Goal: Task Accomplishment & Management: Complete application form

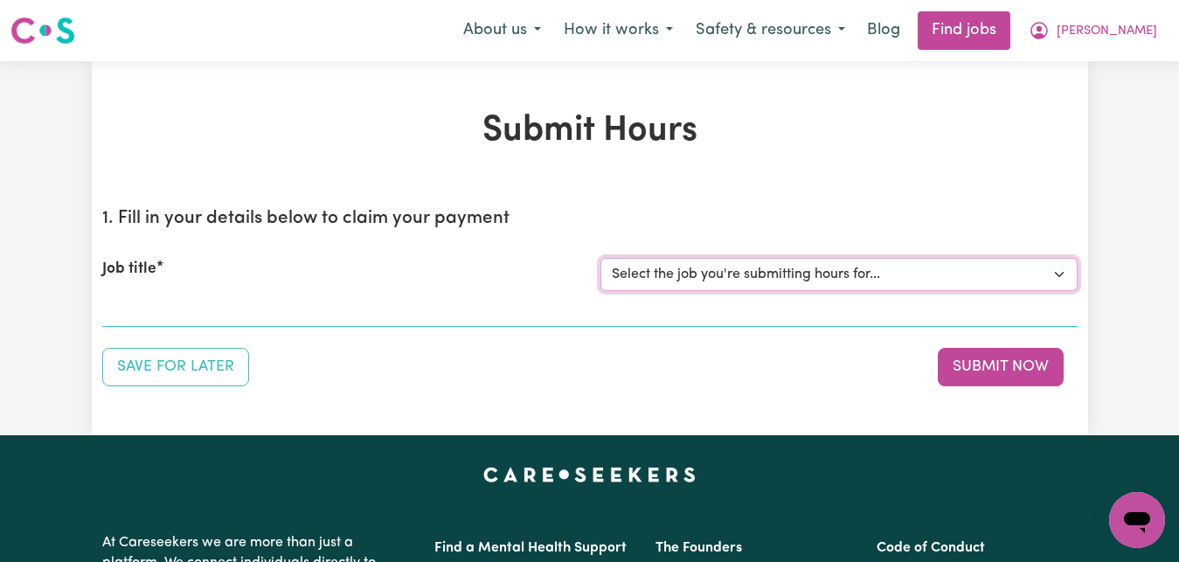
click at [1056, 271] on select "Select the job you're submitting hours for... [[PERSON_NAME]] Care worker for s…" at bounding box center [839, 274] width 477 height 33
select select "1048"
click option "[[PERSON_NAME]] Transportation to Bedford Day Options" at bounding box center [0, 0] width 0 height 0
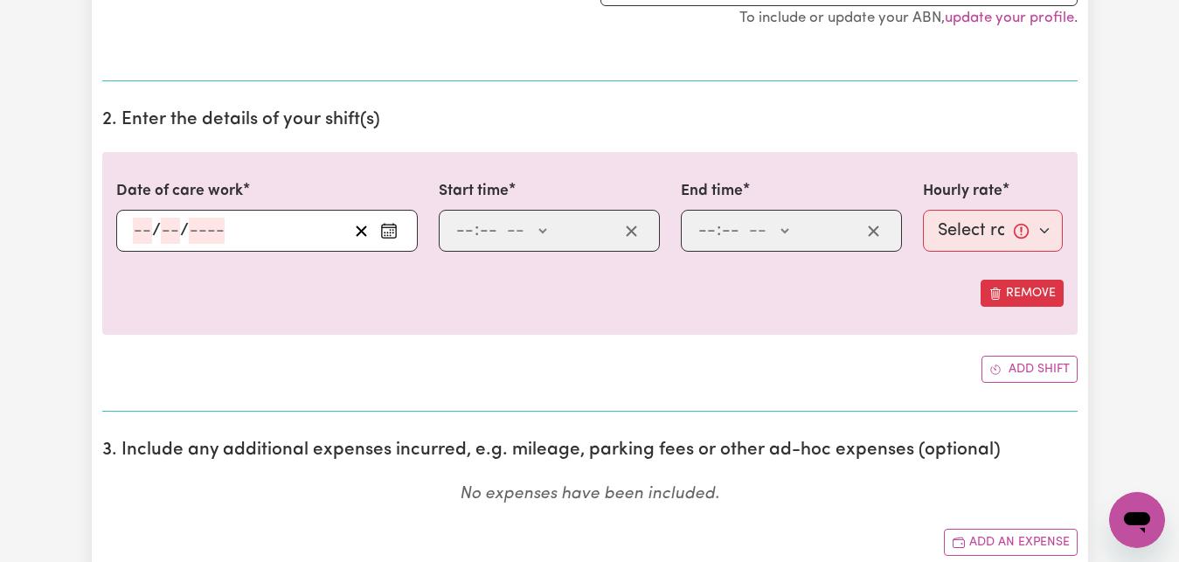
scroll to position [446, 0]
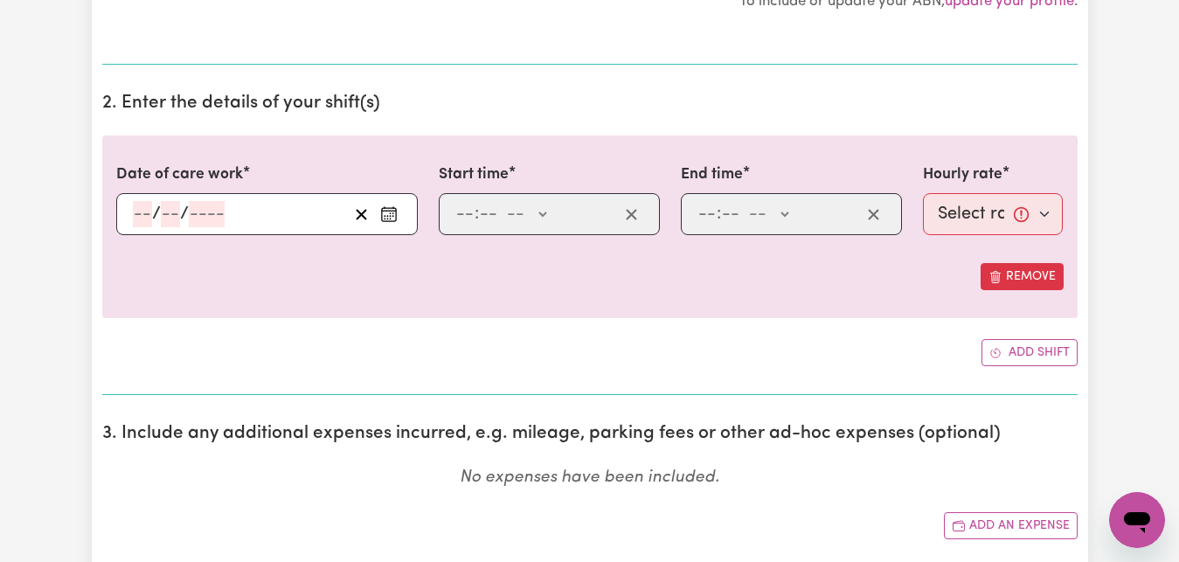
click at [386, 214] on icon "Enter the date of care work" at bounding box center [388, 213] width 17 height 17
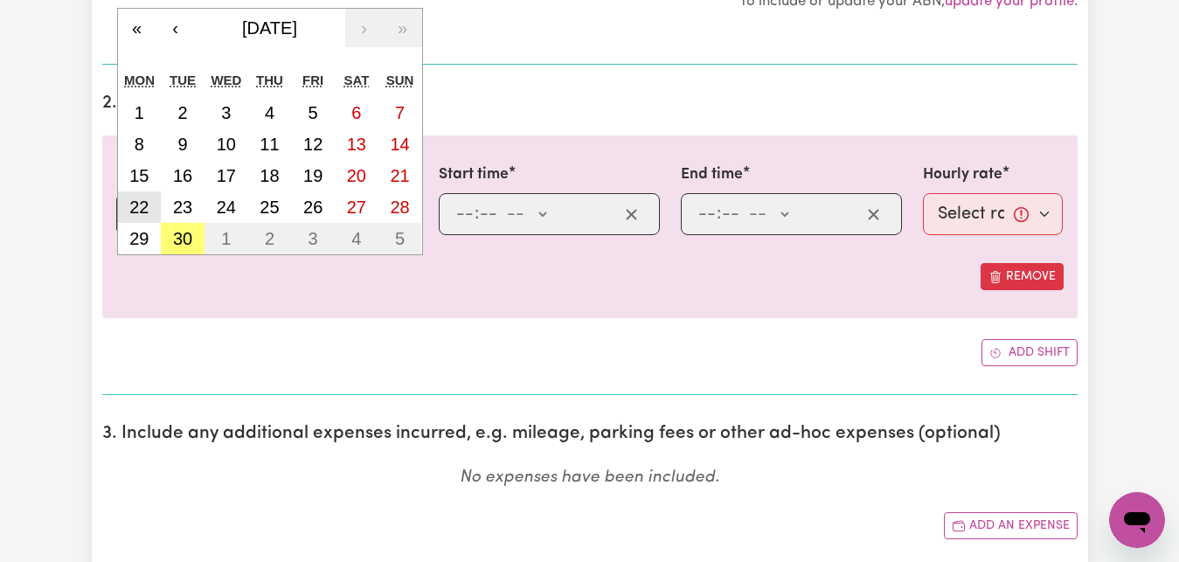
click at [144, 212] on abbr "22" at bounding box center [138, 207] width 19 height 19
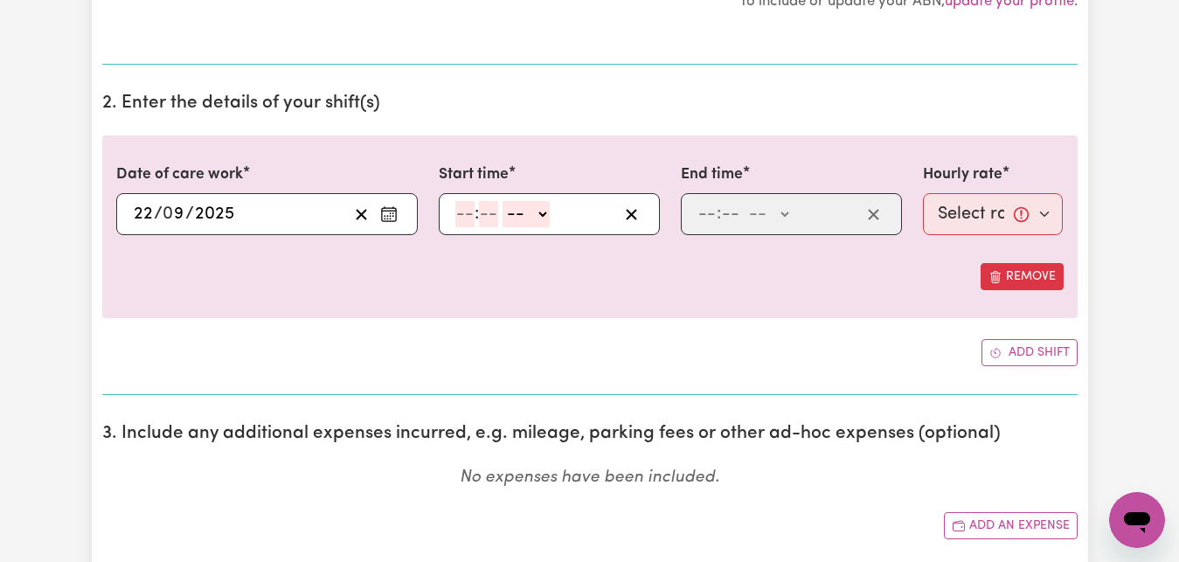
type input "[DATE]"
type input "22"
type input "9"
type input "2025"
click at [462, 212] on input "number" at bounding box center [464, 214] width 19 height 26
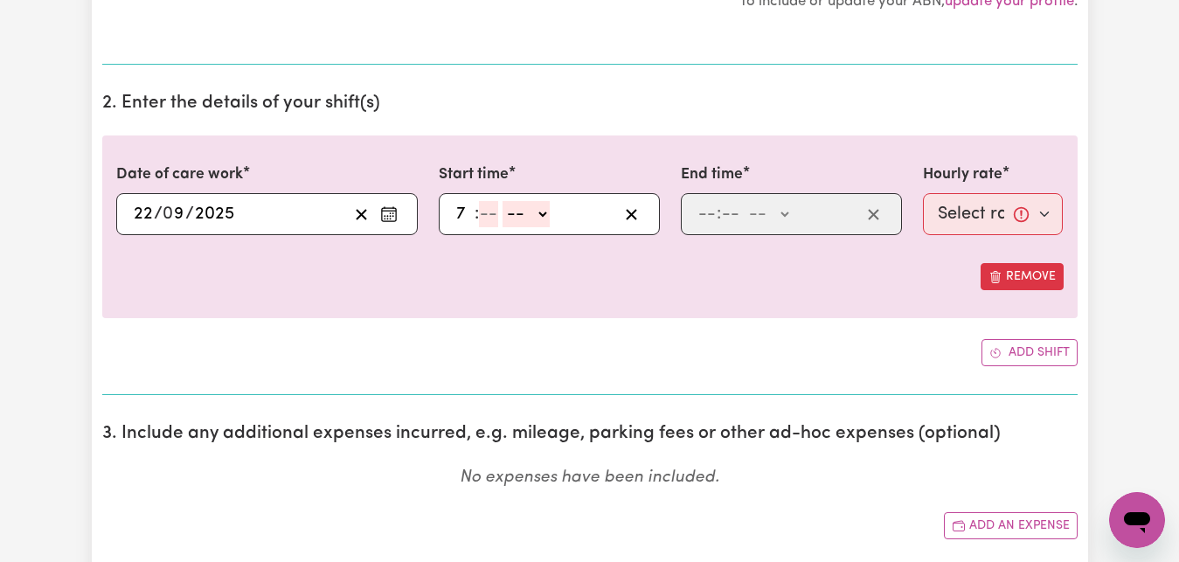
type input "7"
type input "30"
click at [497, 201] on select "-- AM PM" at bounding box center [520, 214] width 47 height 26
select select "am"
click option "AM" at bounding box center [0, 0] width 0 height 0
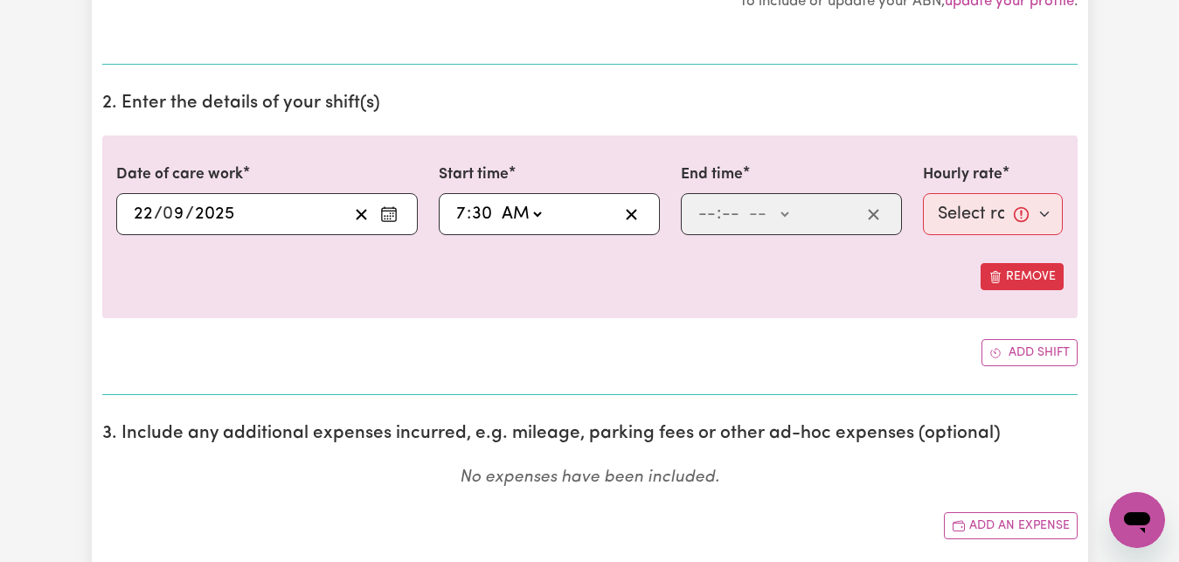
type input "07:30"
click at [706, 213] on input "number" at bounding box center [707, 214] width 19 height 26
type input "8"
type input "30"
click at [740, 201] on select "-- AM PM" at bounding box center [763, 214] width 47 height 26
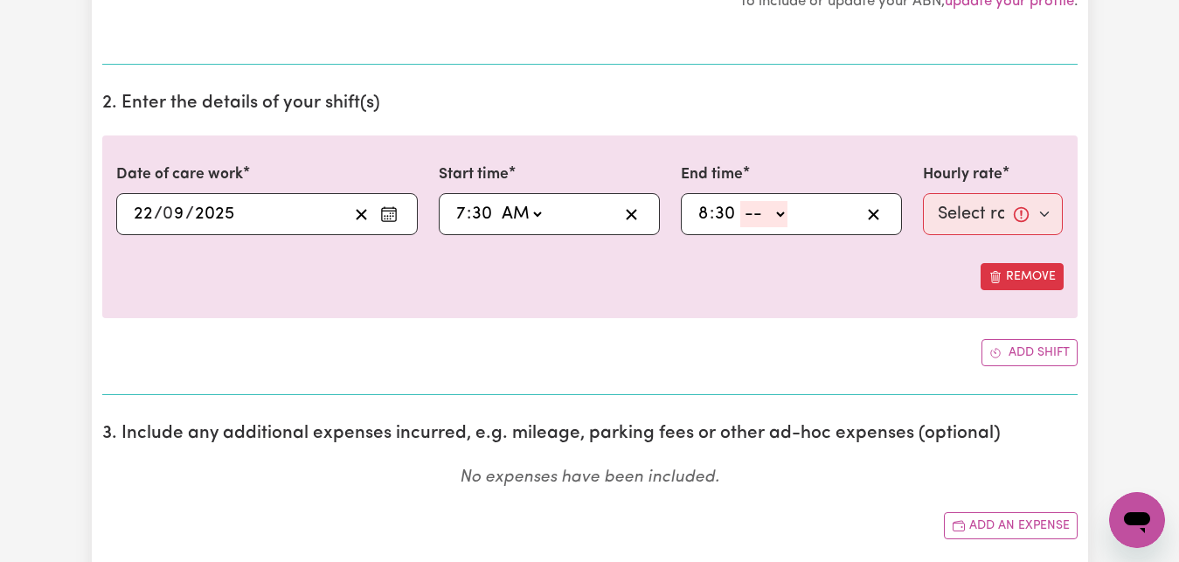
select select "am"
click option "AM" at bounding box center [0, 0] width 0 height 0
type input "08:30"
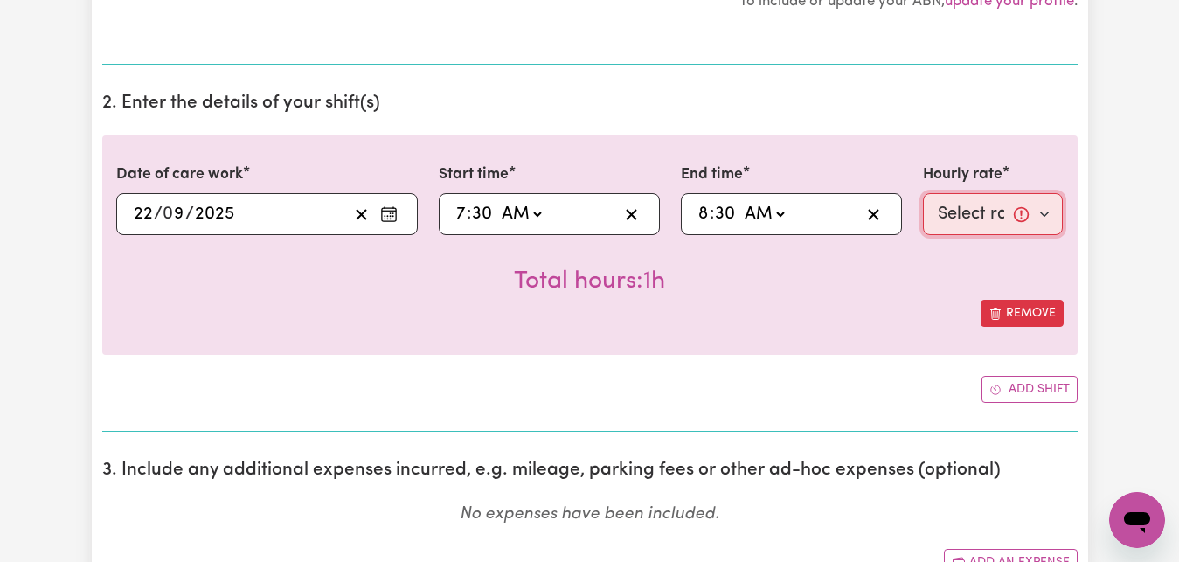
click at [923, 193] on select "Select rate... $83.16 (Weekday)" at bounding box center [993, 214] width 141 height 42
select select "83.16-Weekday"
click option "$83.16 (Weekday)" at bounding box center [0, 0] width 0 height 0
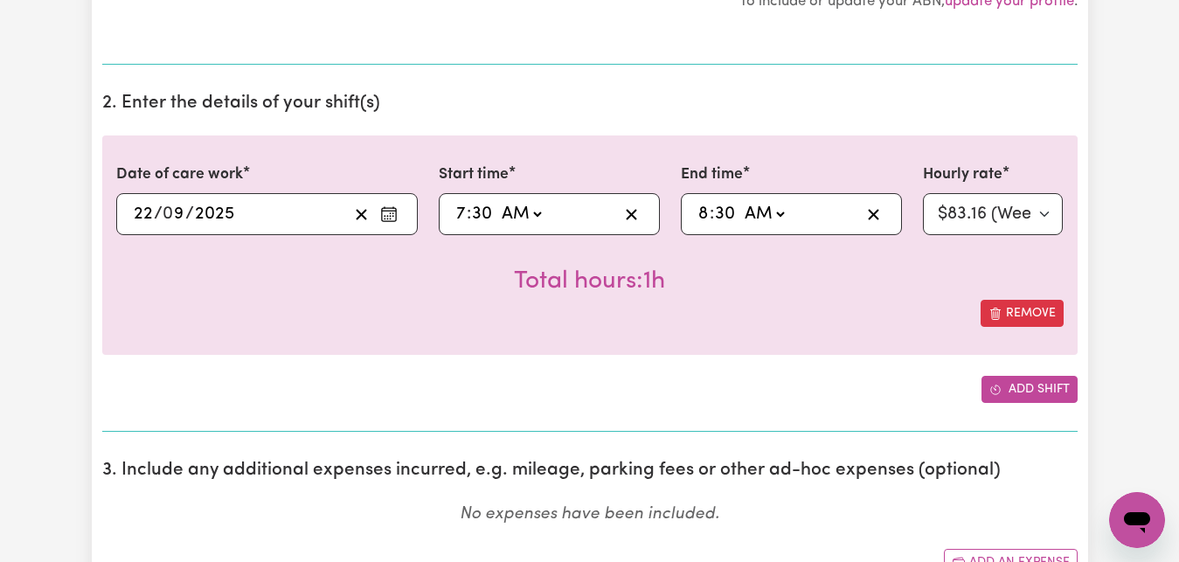
click at [1038, 392] on button "Add shift" at bounding box center [1030, 389] width 96 height 27
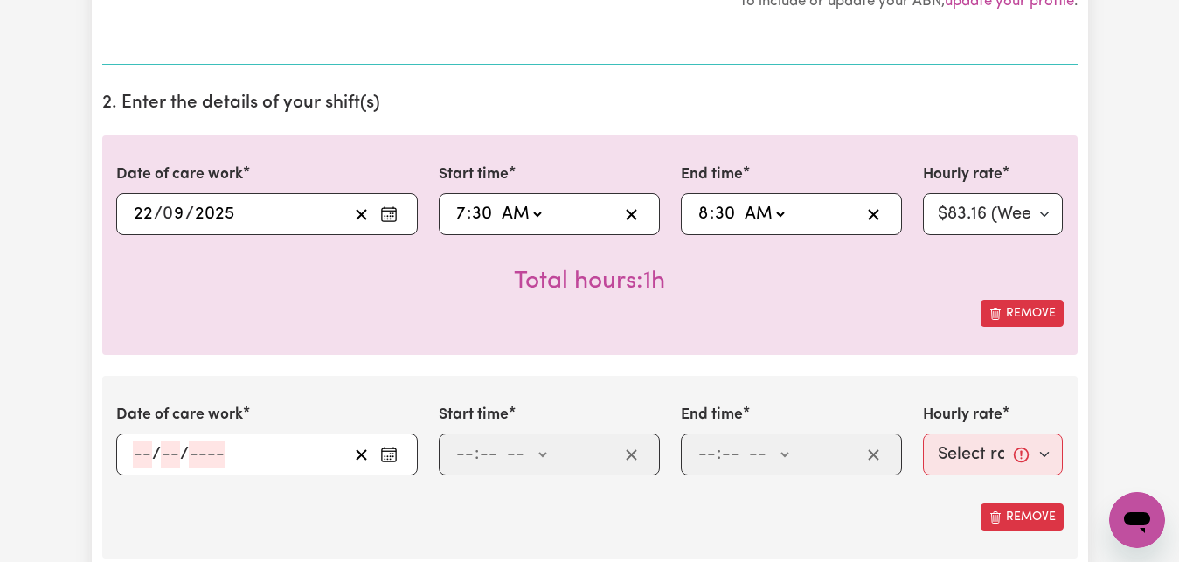
click at [393, 455] on icon "Enter the date of care work" at bounding box center [388, 454] width 17 height 17
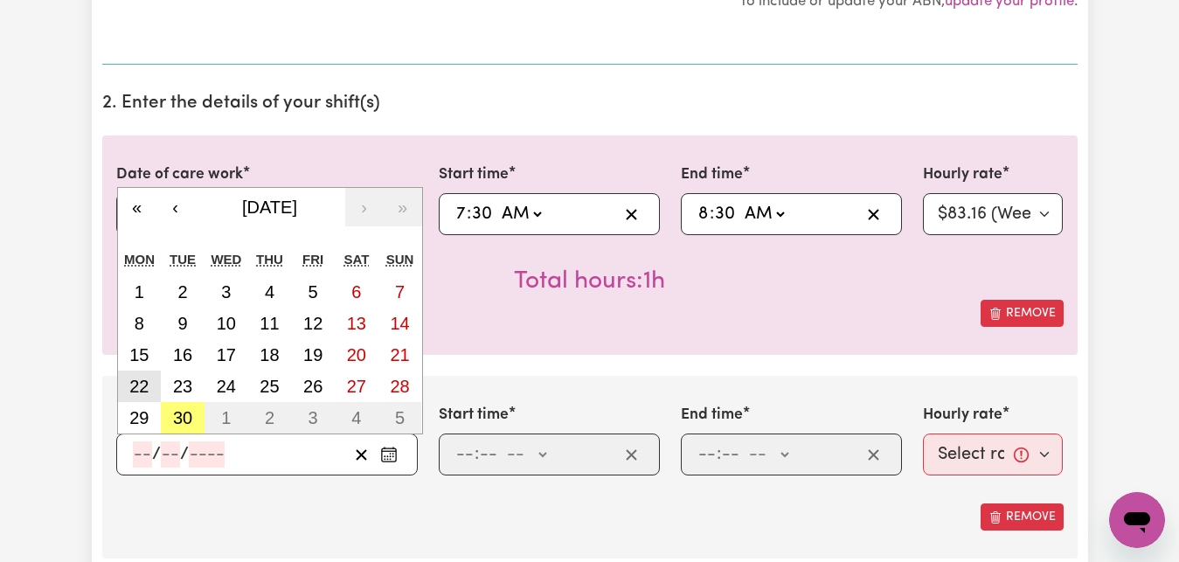
click at [131, 387] on abbr "22" at bounding box center [138, 386] width 19 height 19
type input "[DATE]"
type input "22"
type input "9"
type input "2025"
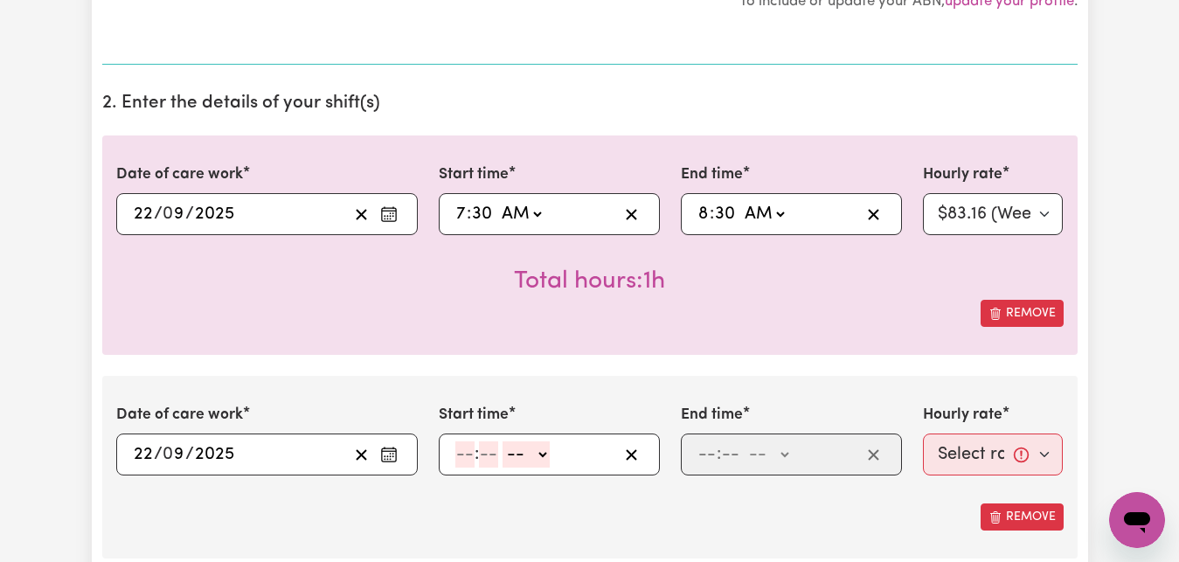
click at [460, 458] on input "number" at bounding box center [464, 454] width 19 height 26
type input "3"
type input "30"
click at [532, 459] on select "-- AM PM" at bounding box center [520, 454] width 47 height 26
select select "pm"
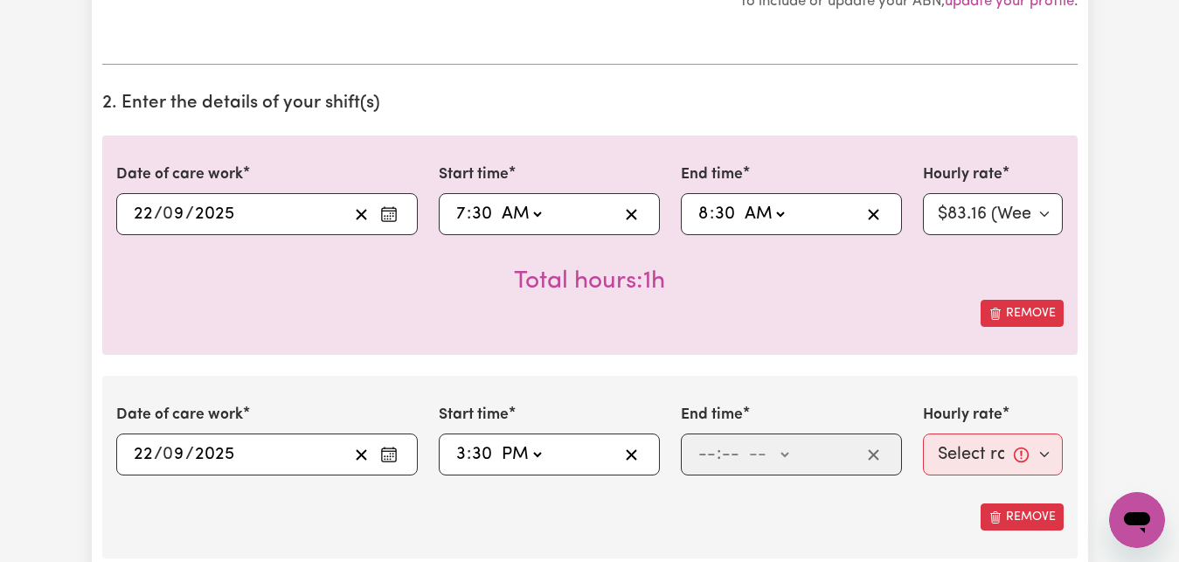
click option "PM" at bounding box center [0, 0] width 0 height 0
type input "15:30"
click at [705, 448] on input "number" at bounding box center [707, 454] width 19 height 26
type input "4"
type input "30"
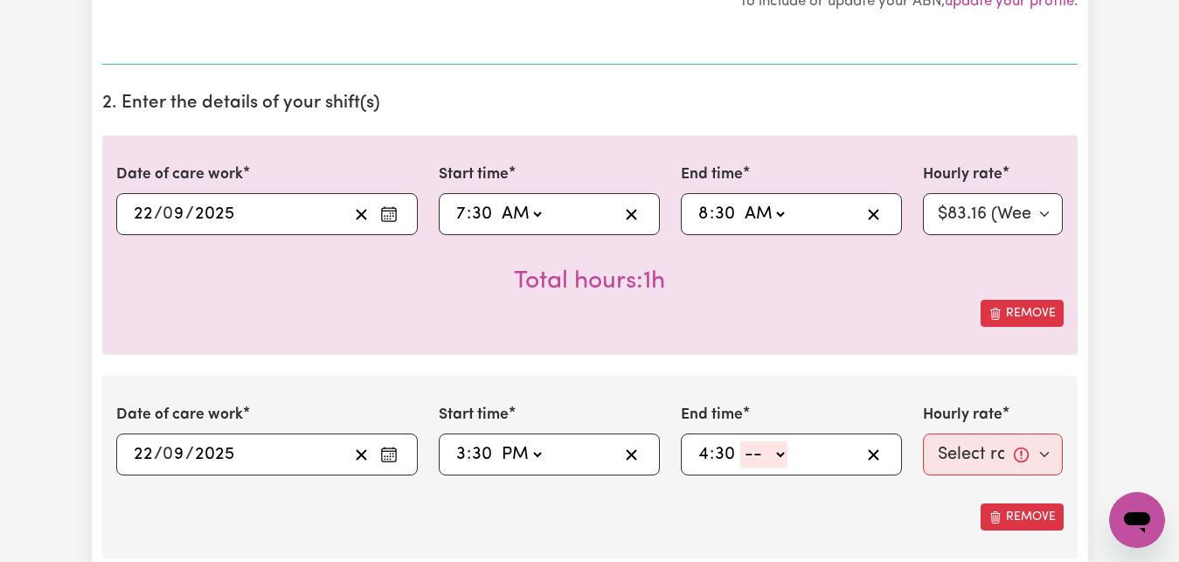
click at [740, 441] on select "-- AM PM" at bounding box center [763, 454] width 47 height 26
select select "pm"
click option "PM" at bounding box center [0, 0] width 0 height 0
type input "16:30"
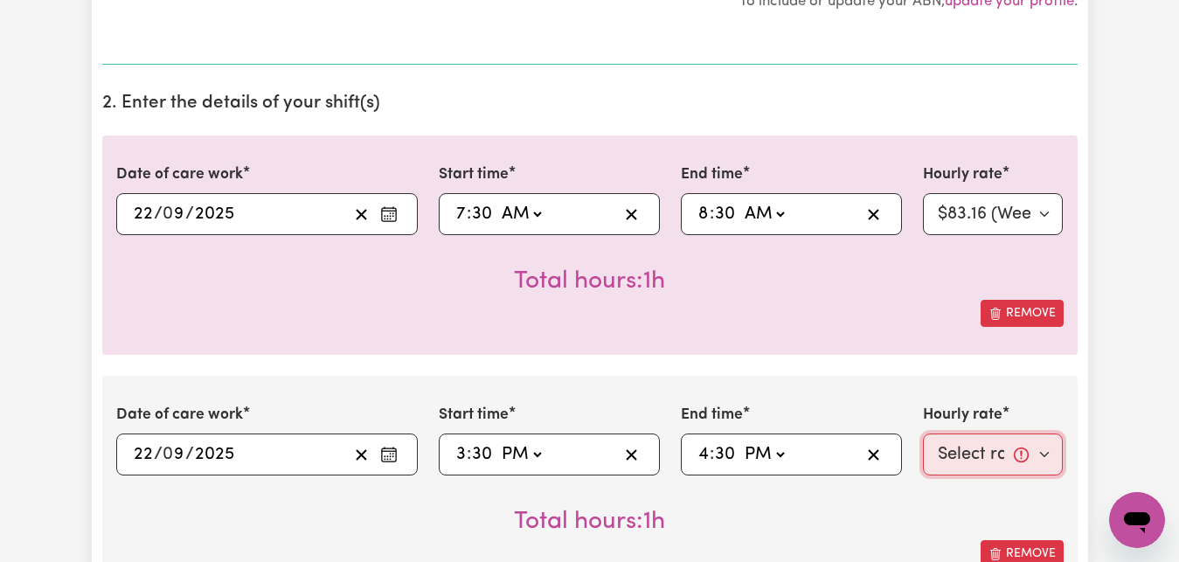
click at [923, 434] on select "Select rate... $83.16 (Weekday)" at bounding box center [993, 455] width 141 height 42
select select "83.16-Weekday"
click option "$83.16 (Weekday)" at bounding box center [0, 0] width 0 height 0
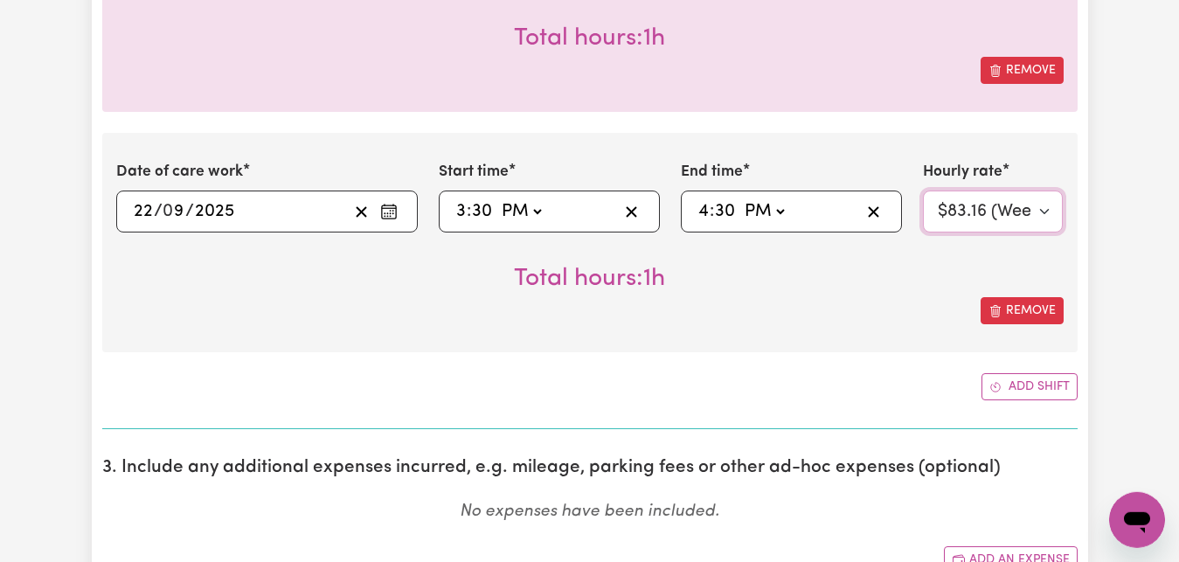
scroll to position [713, 0]
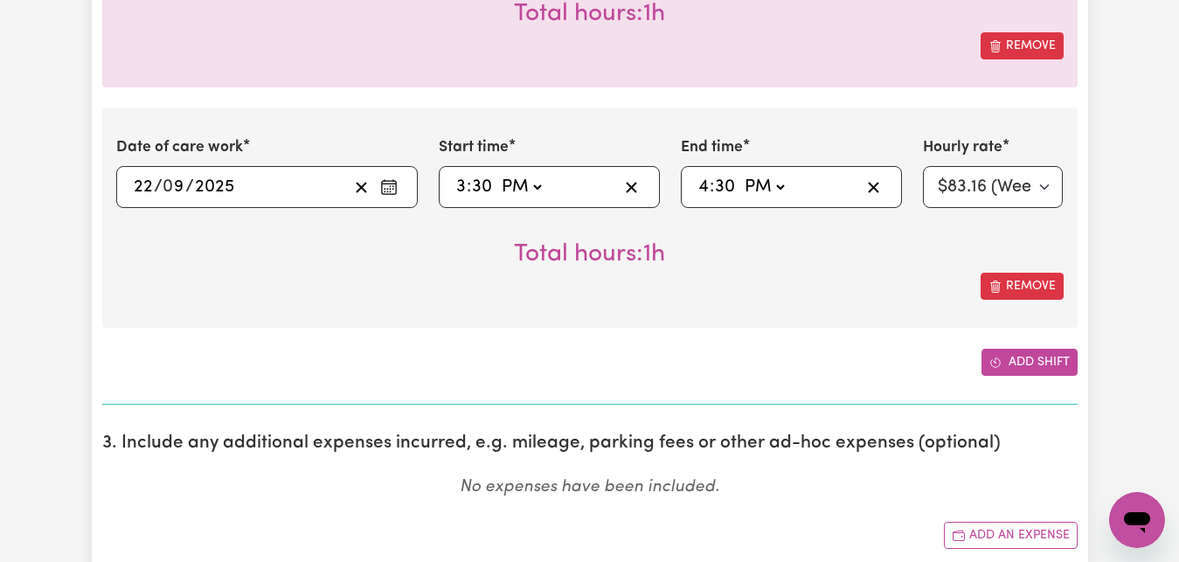
click at [1039, 362] on button "Add shift" at bounding box center [1030, 362] width 96 height 27
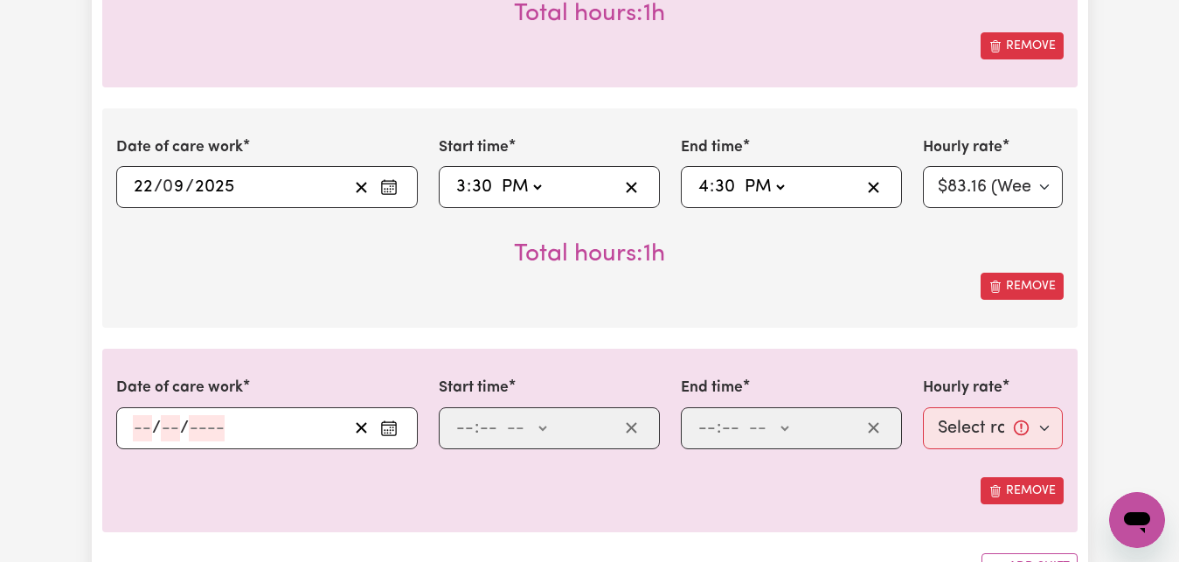
click at [395, 431] on icon "Enter the date of care work" at bounding box center [388, 428] width 17 height 17
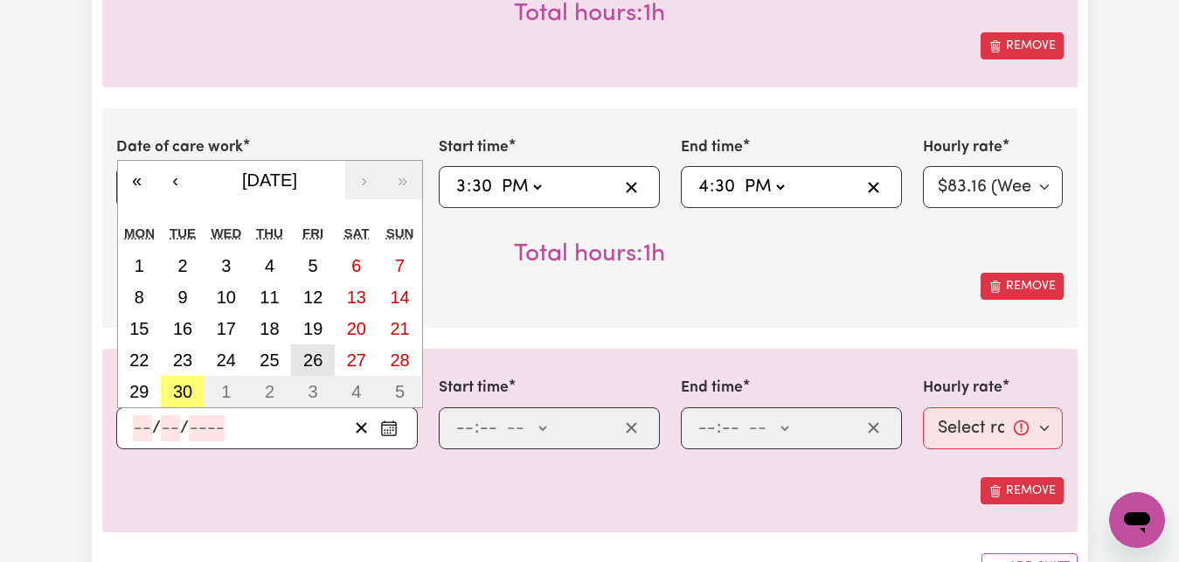
click at [317, 361] on abbr "26" at bounding box center [312, 360] width 19 height 19
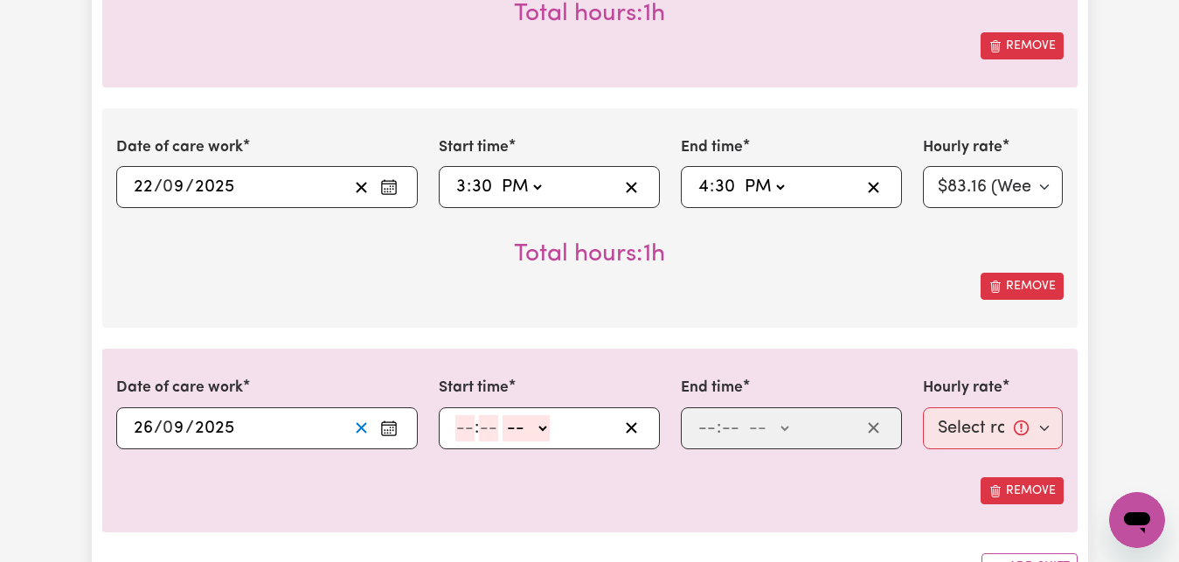
type input "[DATE]"
type input "26"
type input "9"
type input "2025"
click at [463, 427] on input "number" at bounding box center [464, 428] width 19 height 26
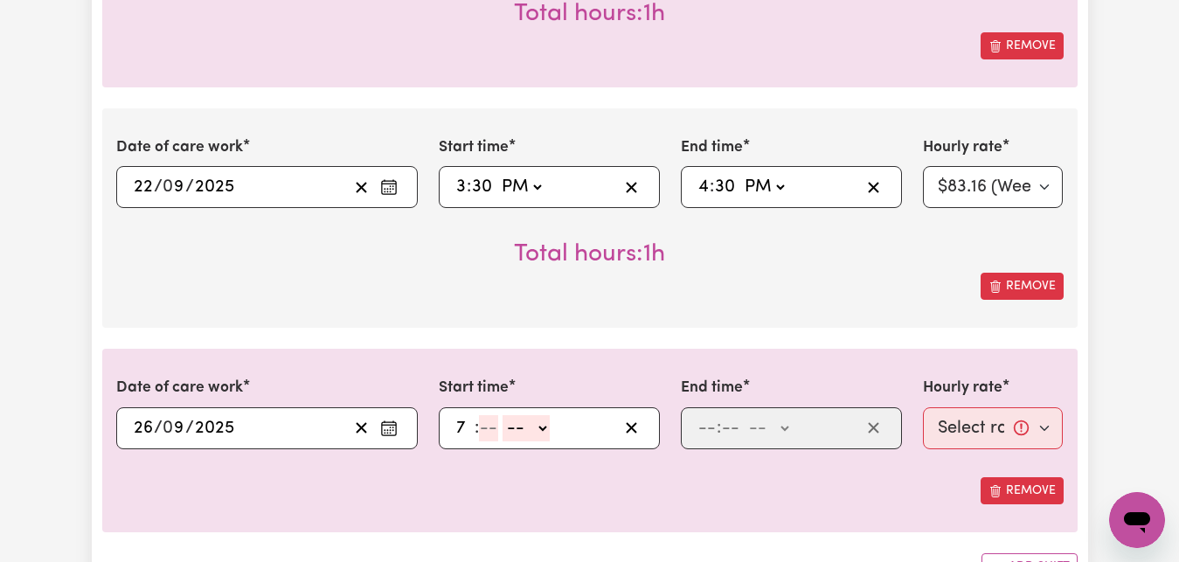
type input "7"
type input "30"
click at [497, 415] on select "-- AM PM" at bounding box center [520, 428] width 47 height 26
select select "am"
click option "AM" at bounding box center [0, 0] width 0 height 0
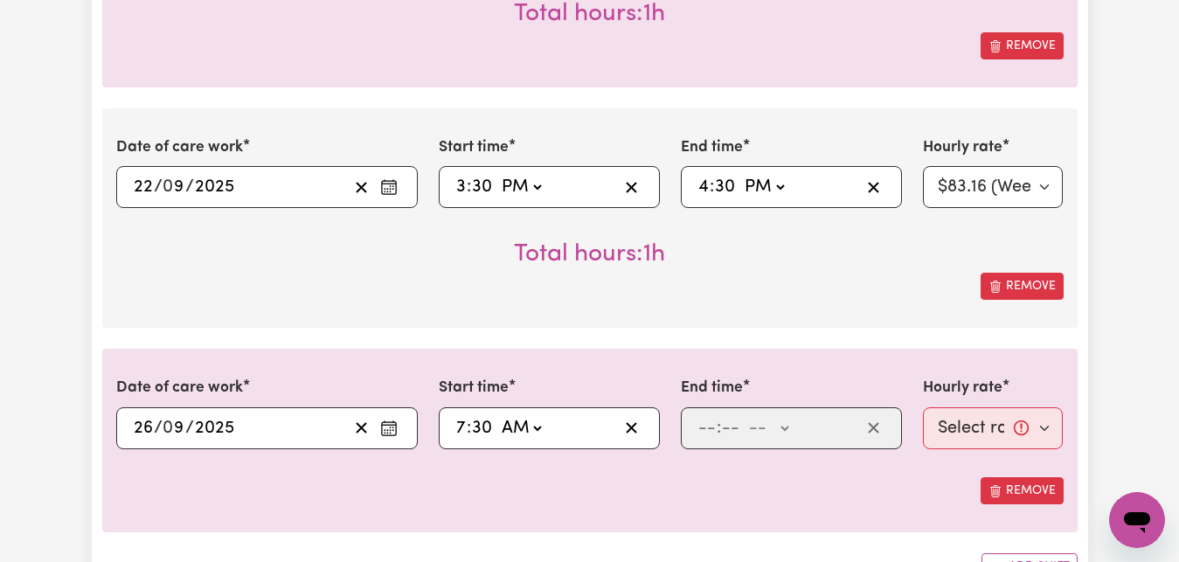
type input "07:30"
click at [703, 423] on input "number" at bounding box center [707, 428] width 19 height 26
type input "8"
type input "30"
click at [740, 415] on select "-- AM PM" at bounding box center [763, 428] width 47 height 26
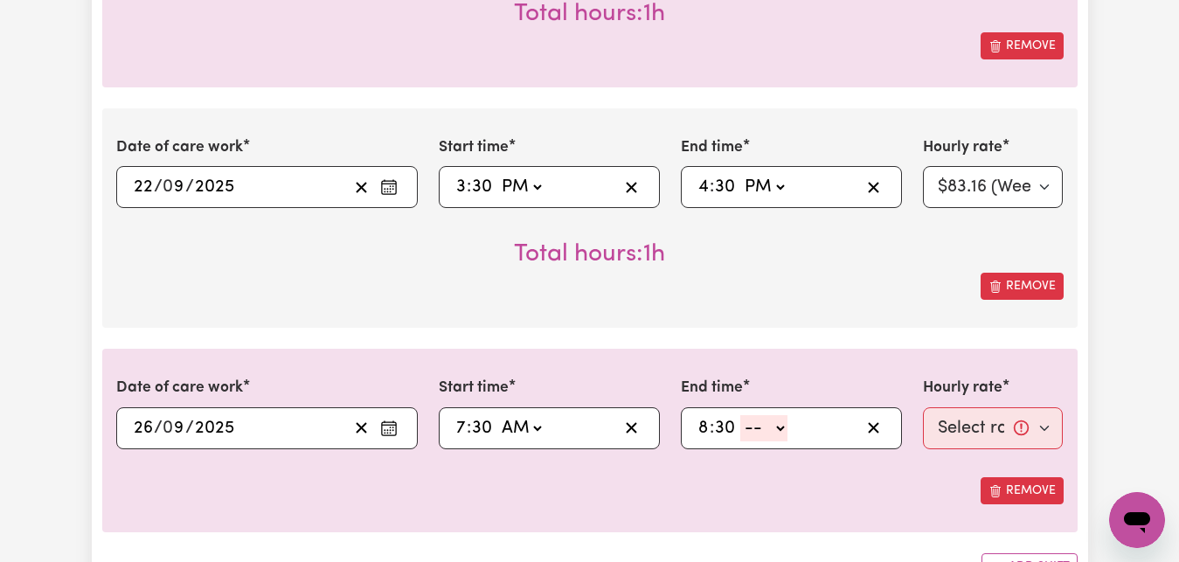
select select "am"
click option "AM" at bounding box center [0, 0] width 0 height 0
type input "08:30"
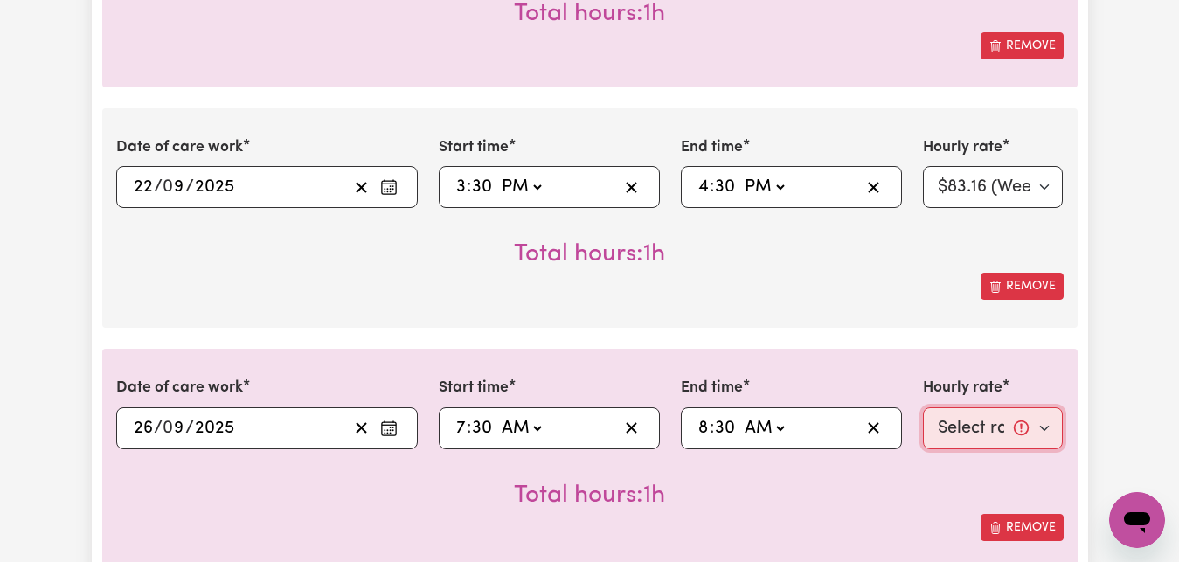
click at [923, 407] on select "Select rate... $83.16 (Weekday)" at bounding box center [993, 428] width 141 height 42
select select "83.16-Weekday"
click option "$83.16 (Weekday)" at bounding box center [0, 0] width 0 height 0
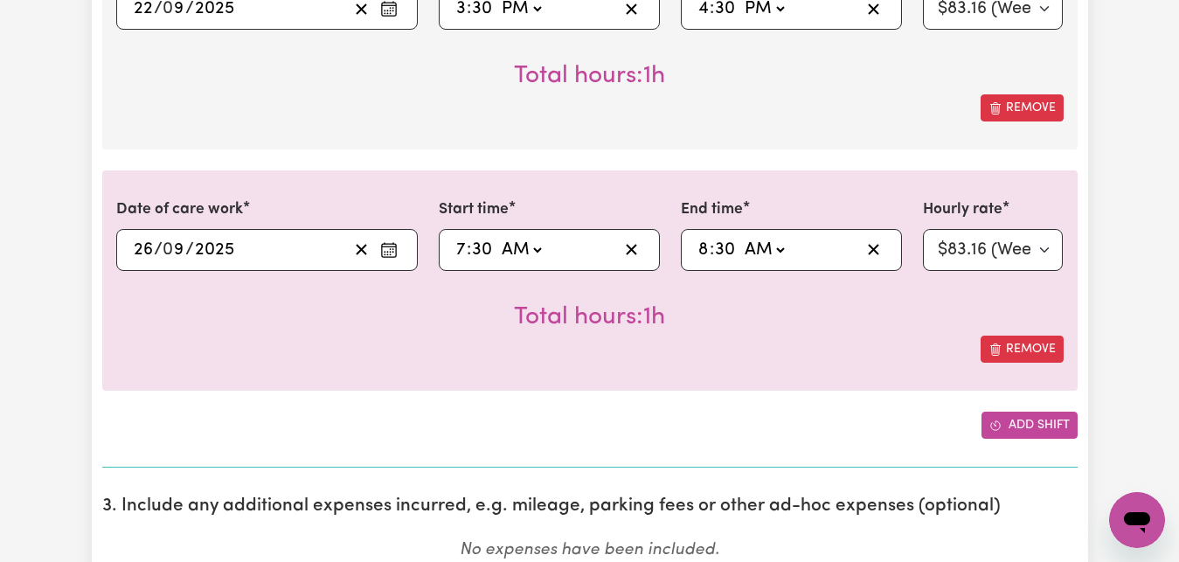
click at [1030, 431] on button "Add shift" at bounding box center [1030, 425] width 96 height 27
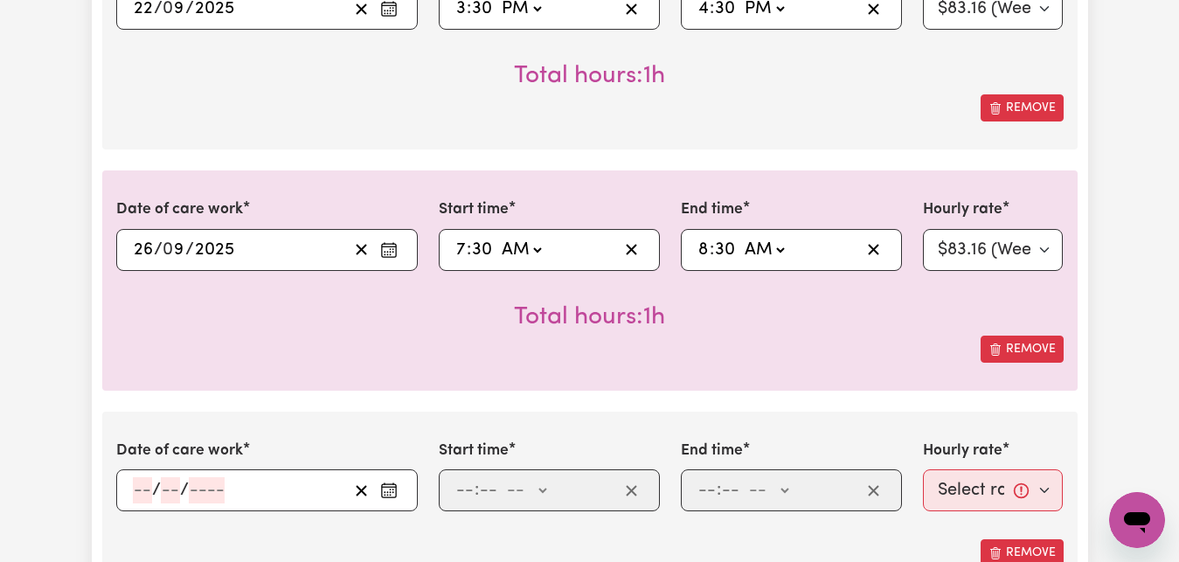
click at [389, 490] on icon "Enter the date of care work" at bounding box center [388, 490] width 17 height 17
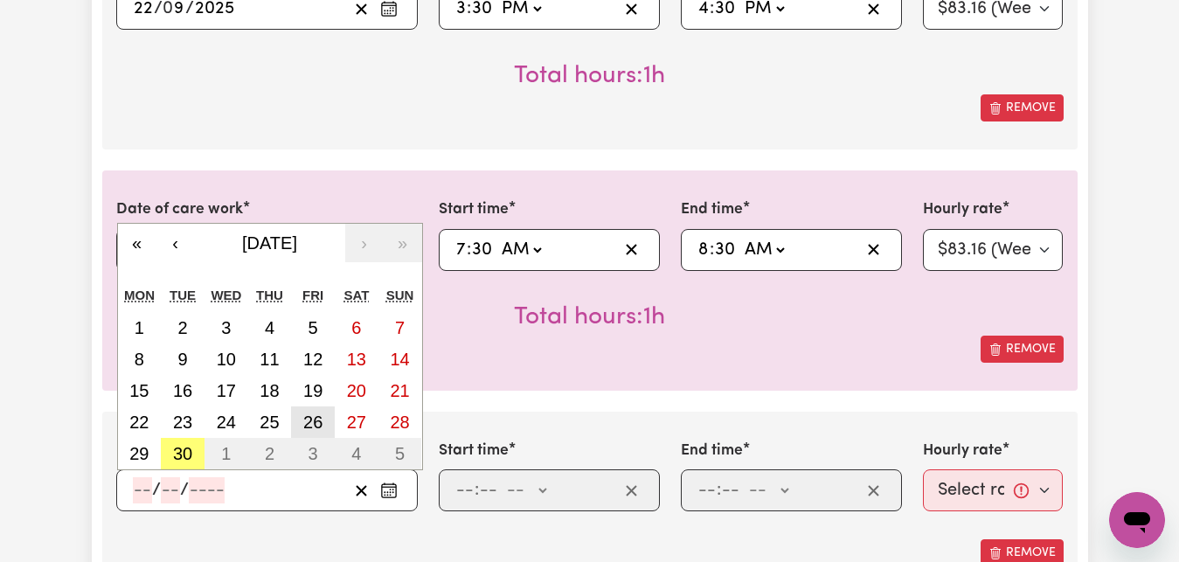
click at [306, 421] on abbr "26" at bounding box center [312, 422] width 19 height 19
type input "[DATE]"
type input "26"
type input "9"
type input "2025"
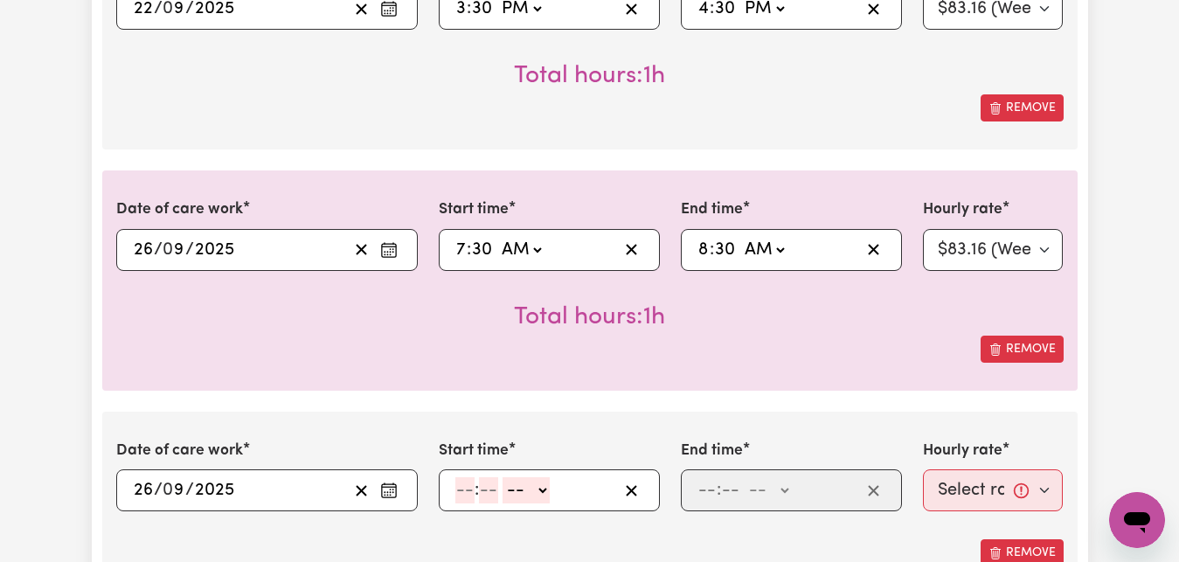
click at [461, 484] on input "number" at bounding box center [464, 490] width 19 height 26
type input "3"
type input "30"
click at [497, 477] on select "-- AM PM" at bounding box center [520, 490] width 47 height 26
select select "pm"
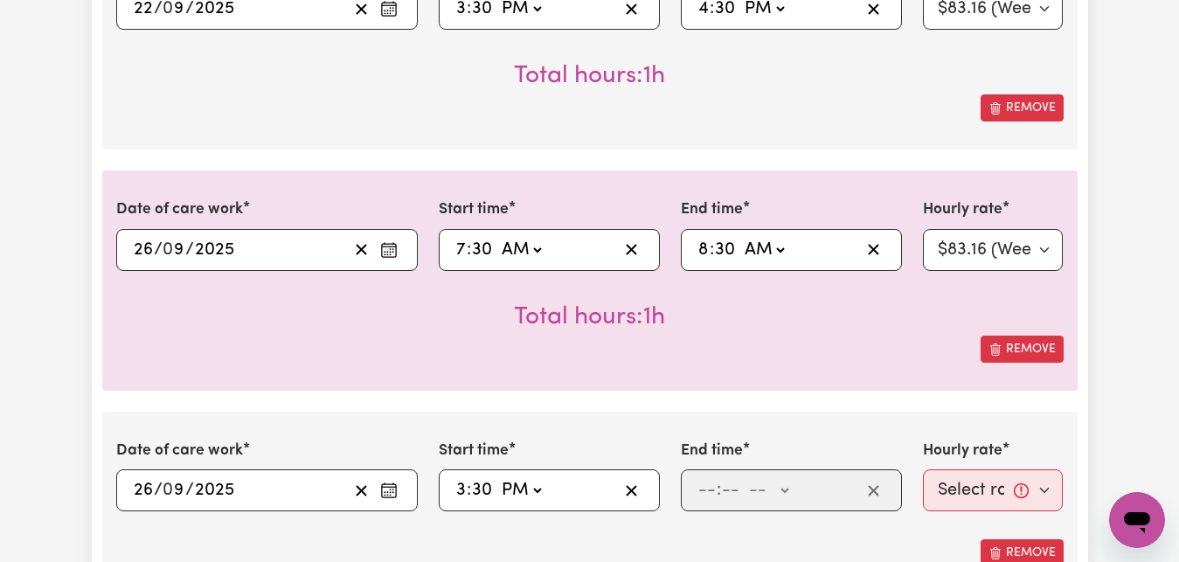
click option "PM" at bounding box center [0, 0] width 0 height 0
type input "15:30"
click at [706, 492] on input "number" at bounding box center [707, 490] width 19 height 26
type input "4"
type input "30"
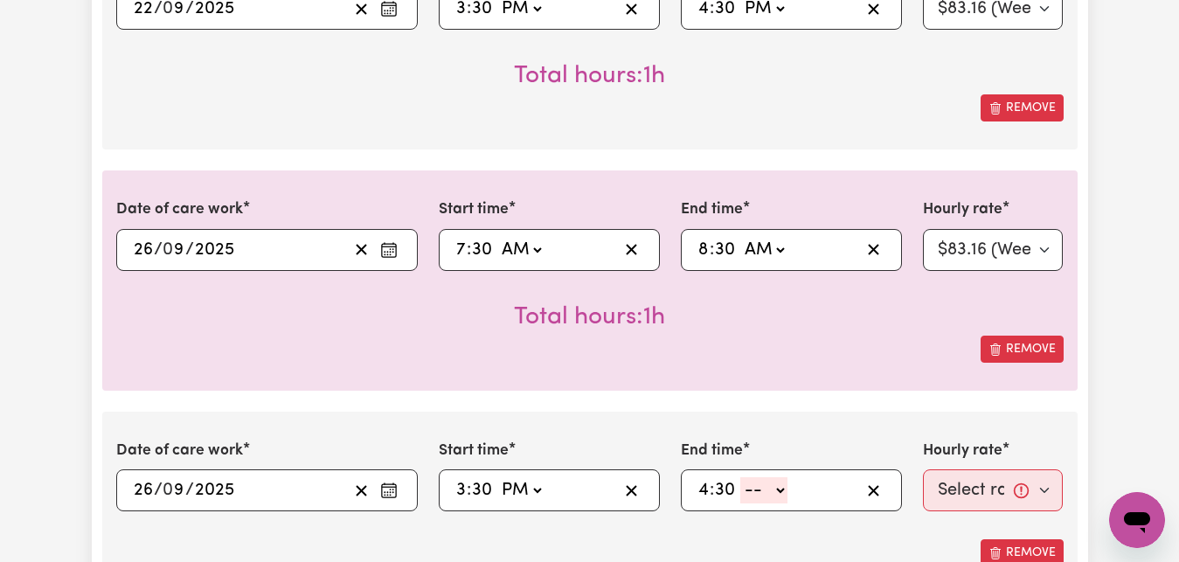
click at [740, 477] on select "-- AM PM" at bounding box center [763, 490] width 47 height 26
select select "pm"
click option "PM" at bounding box center [0, 0] width 0 height 0
type input "16:30"
click at [1048, 488] on select "Select rate... $83.16 (Weekday)" at bounding box center [993, 490] width 141 height 42
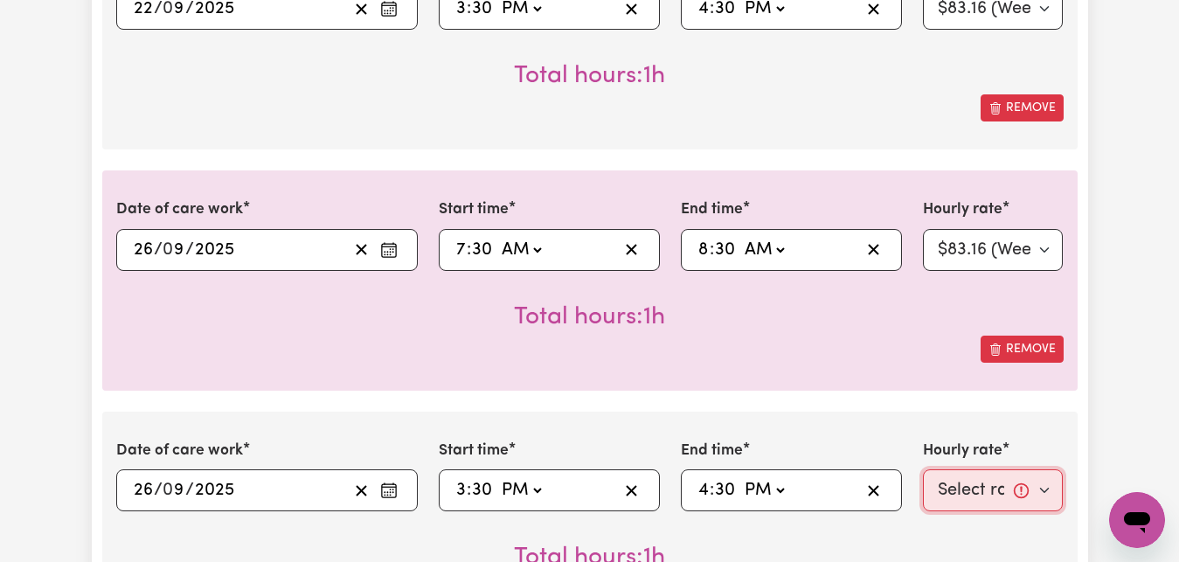
select select "83.16-Weekday"
click option "$83.16 (Weekday)" at bounding box center [0, 0] width 0 height 0
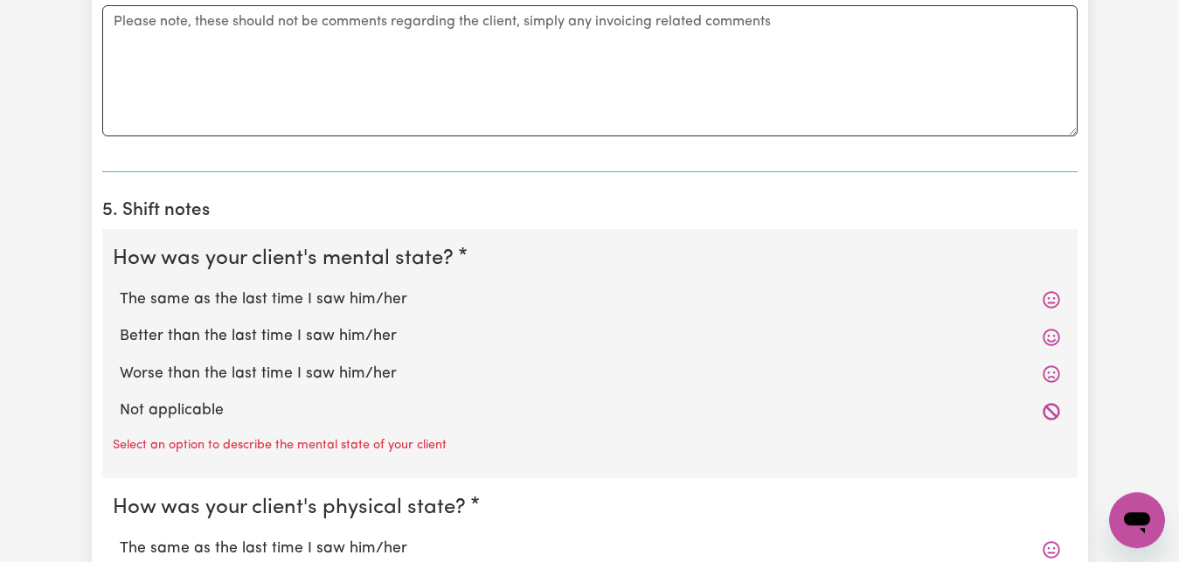
scroll to position [1873, 0]
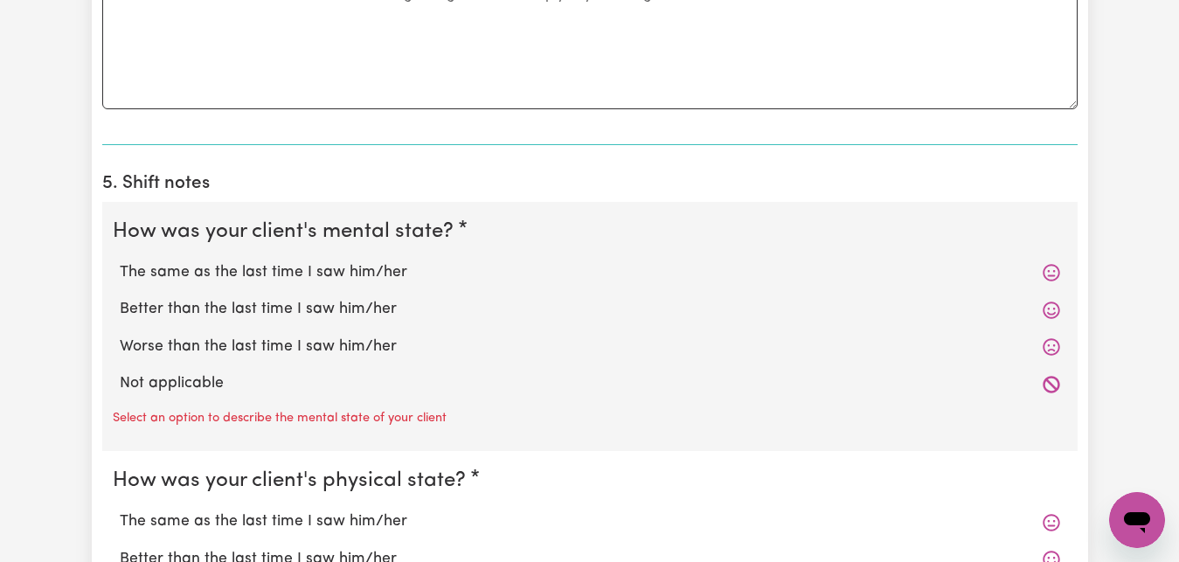
click at [250, 268] on label "The same as the last time I saw him/her" at bounding box center [590, 272] width 941 height 23
click at [120, 261] on input "The same as the last time I saw him/her" at bounding box center [119, 261] width 1 height 1
radio input "true"
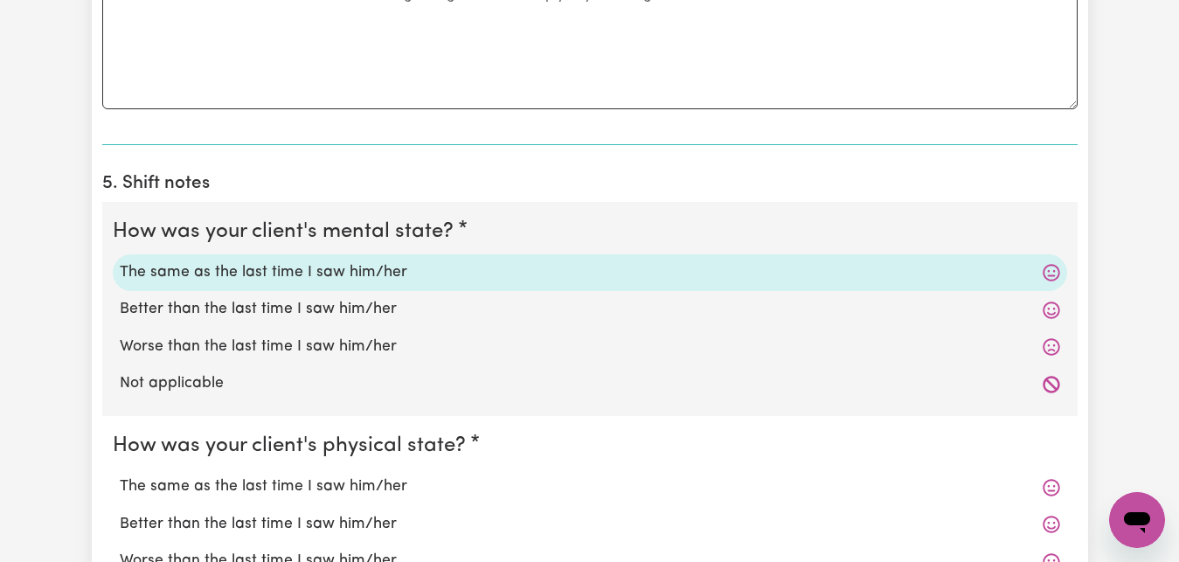
click at [258, 526] on label "Better than the last time I saw him/her" at bounding box center [590, 524] width 941 height 23
click at [120, 513] on input "Better than the last time I saw him/her" at bounding box center [119, 512] width 1 height 1
radio input "true"
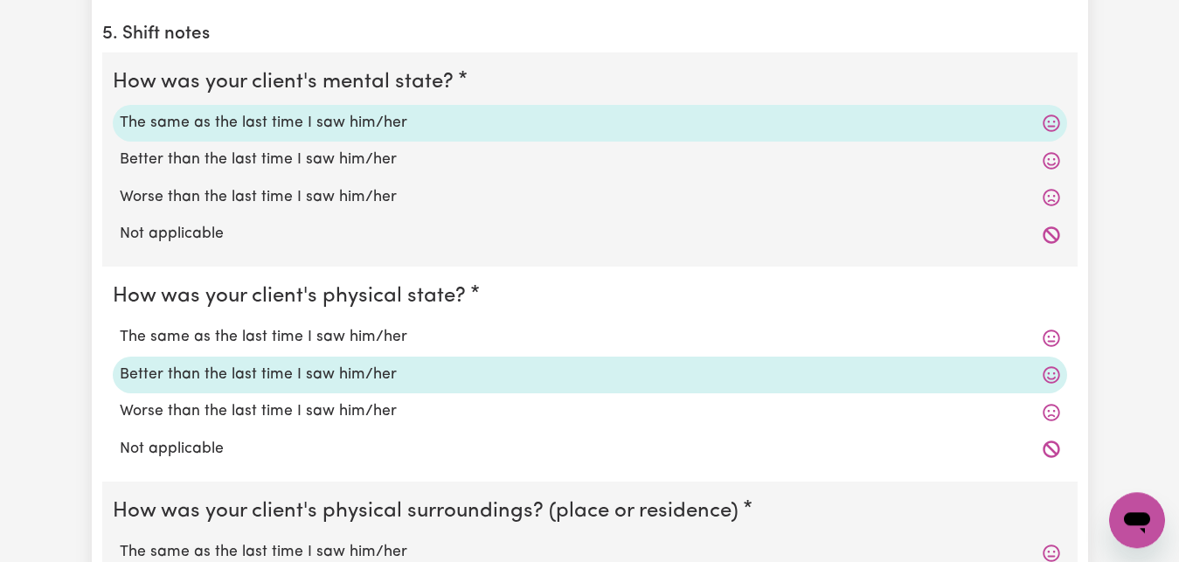
scroll to position [2051, 0]
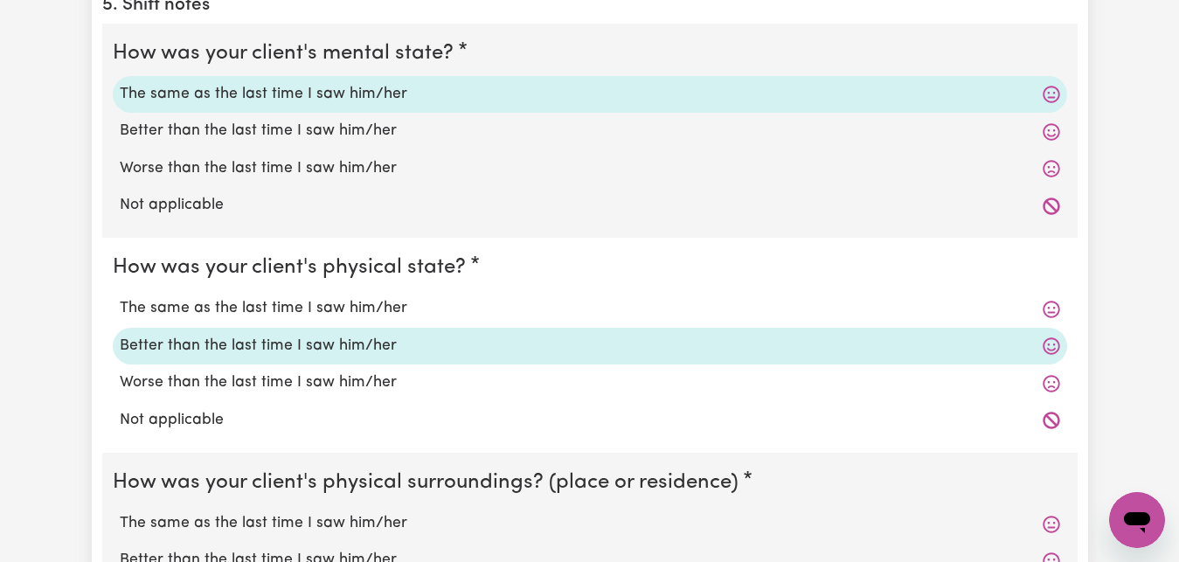
click at [348, 523] on label "The same as the last time I saw him/her" at bounding box center [590, 523] width 941 height 23
click at [120, 512] on input "The same as the last time I saw him/her" at bounding box center [119, 511] width 1 height 1
radio input "true"
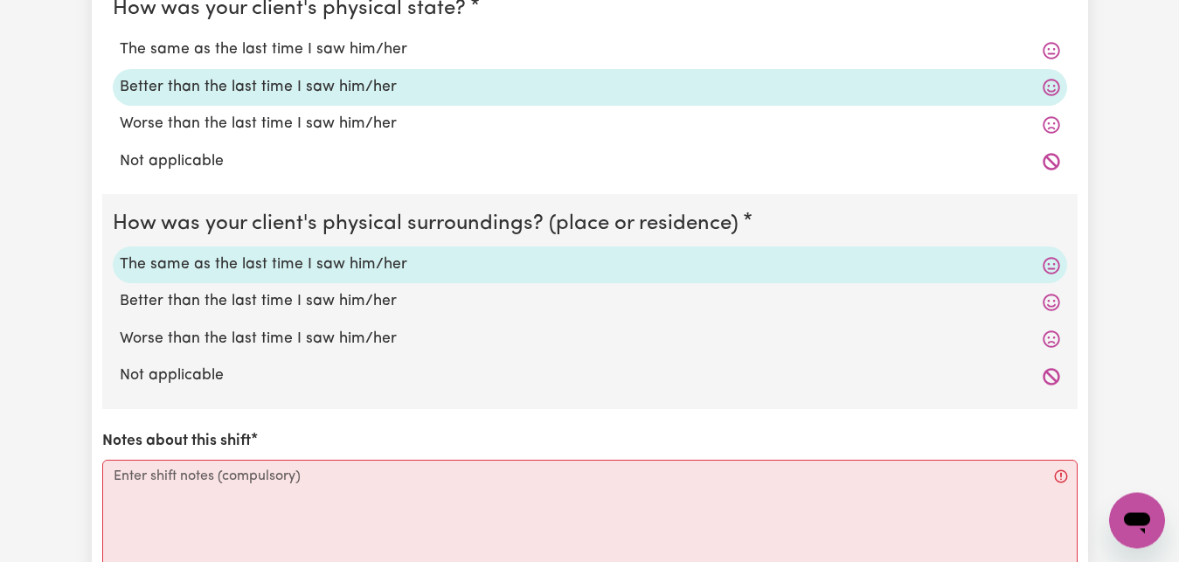
scroll to position [2319, 0]
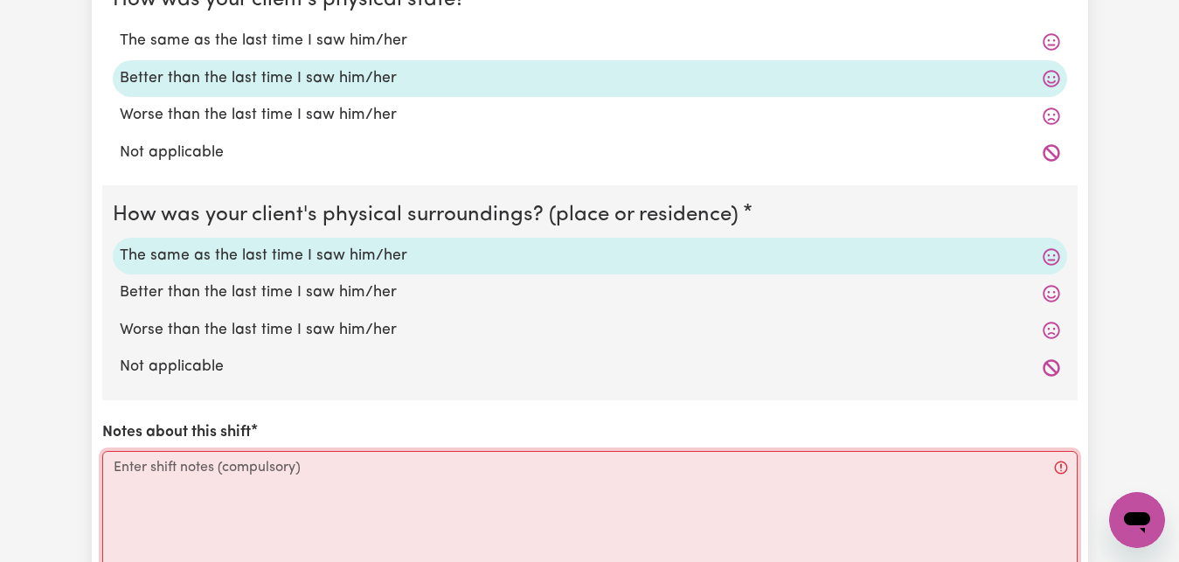
click at [118, 479] on textarea "Notes about this shift" at bounding box center [590, 516] width 976 height 131
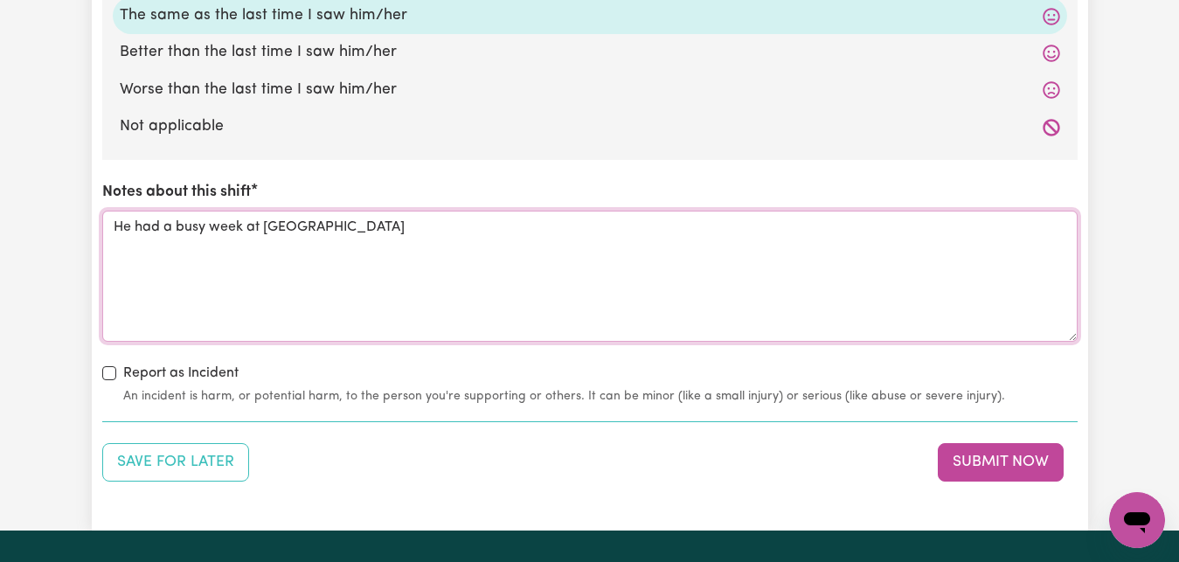
scroll to position [2586, 0]
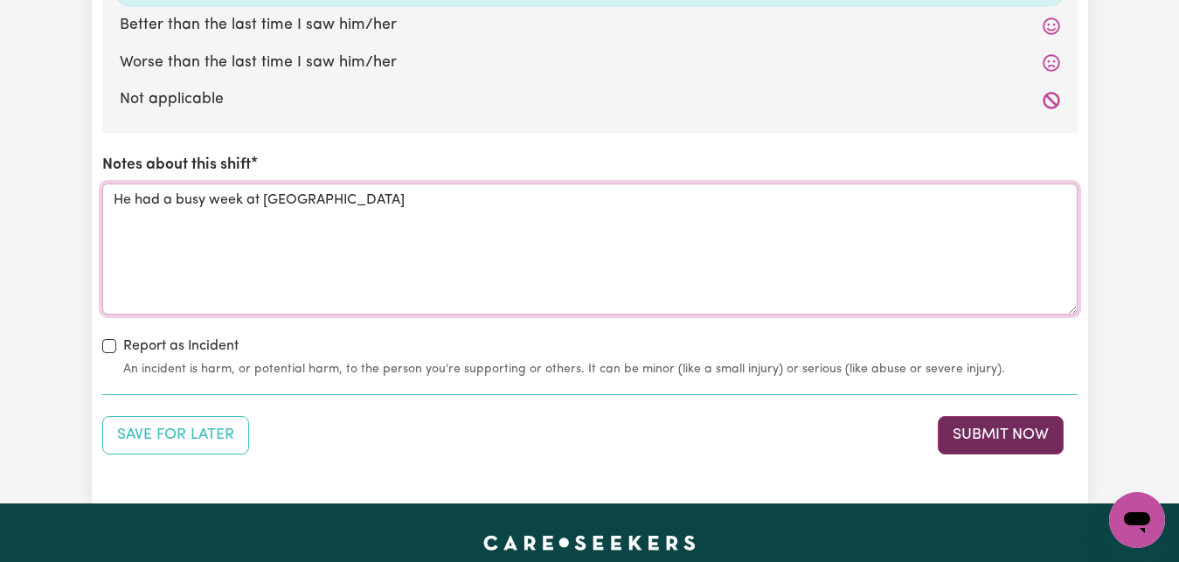
type textarea "He had a busy week at [GEOGRAPHIC_DATA]"
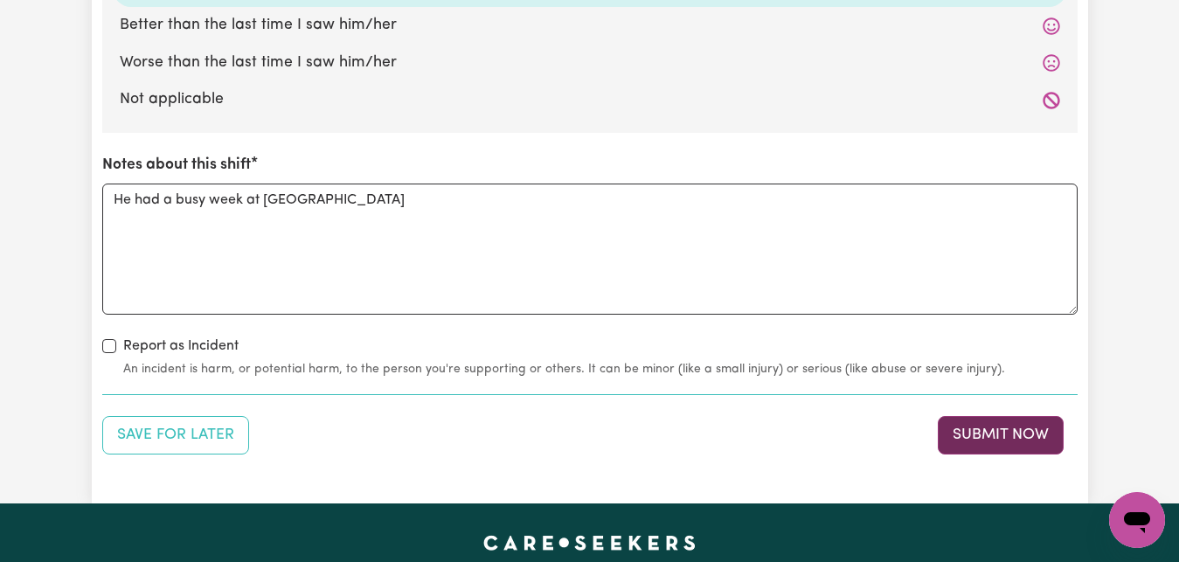
click at [991, 442] on button "Submit Now" at bounding box center [1001, 435] width 126 height 38
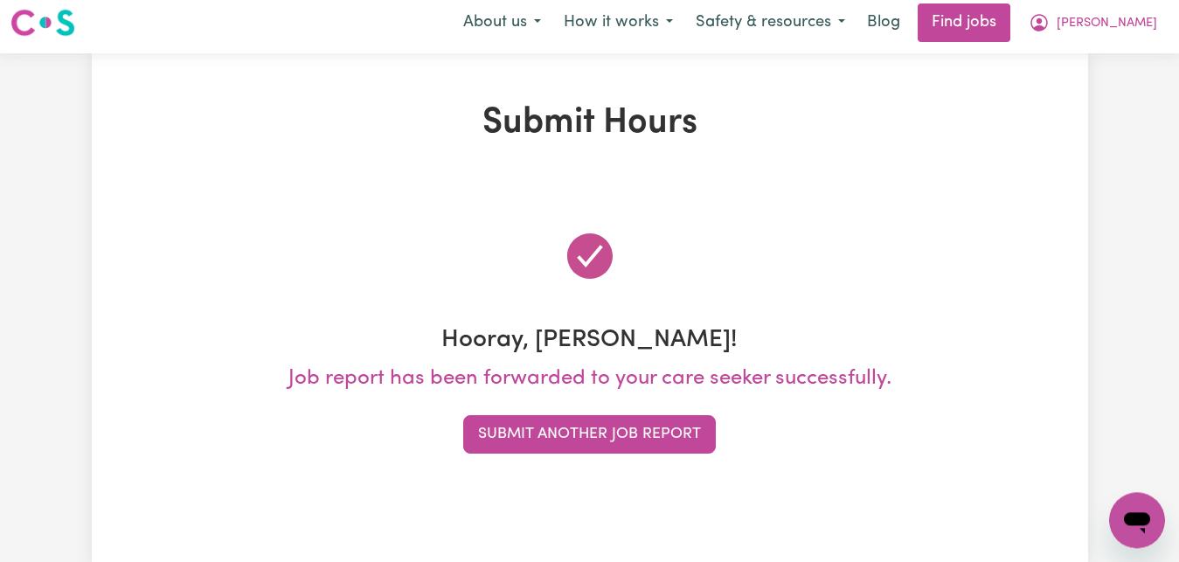
scroll to position [0, 0]
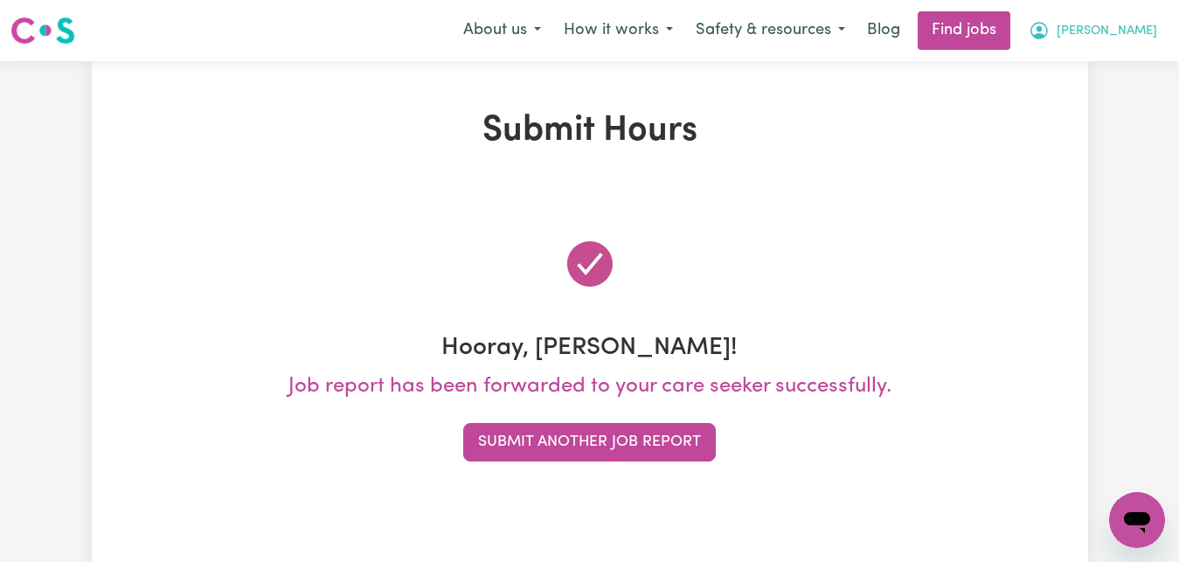
click at [1135, 32] on span "[PERSON_NAME]" at bounding box center [1107, 31] width 101 height 19
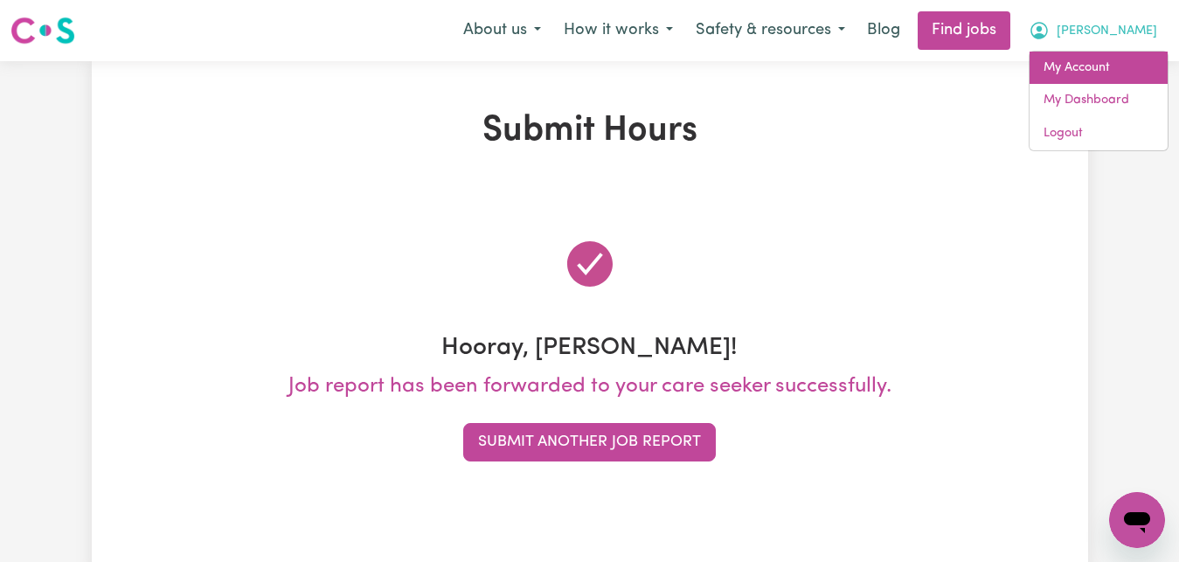
click at [1114, 67] on link "My Account" at bounding box center [1099, 68] width 138 height 33
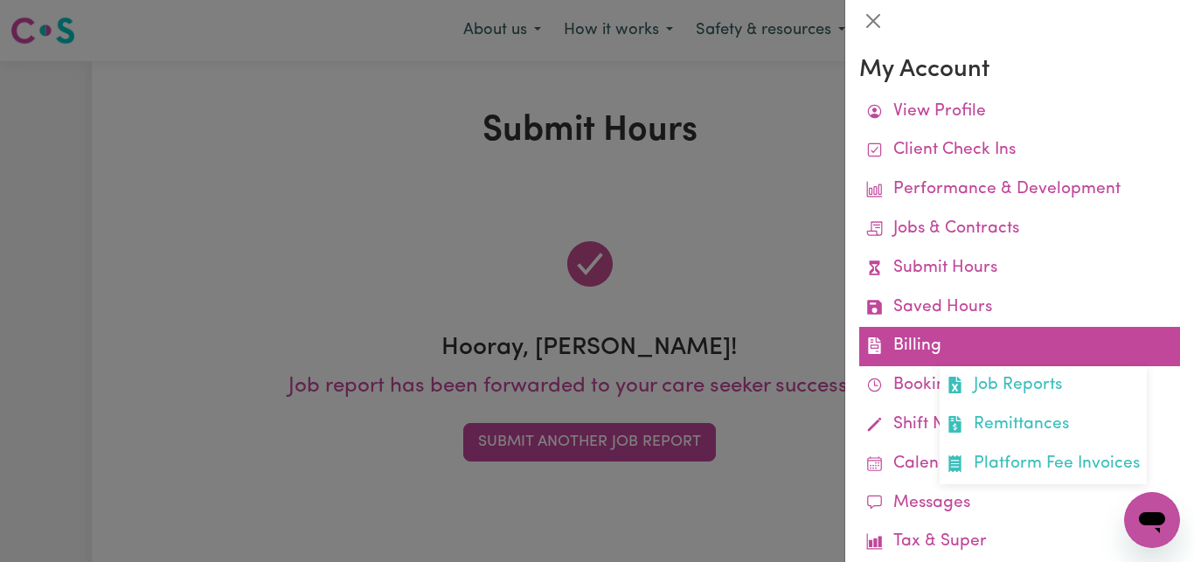
click at [966, 356] on link "Billing Job Reports Remittances Platform Fee Invoices" at bounding box center [1019, 346] width 321 height 39
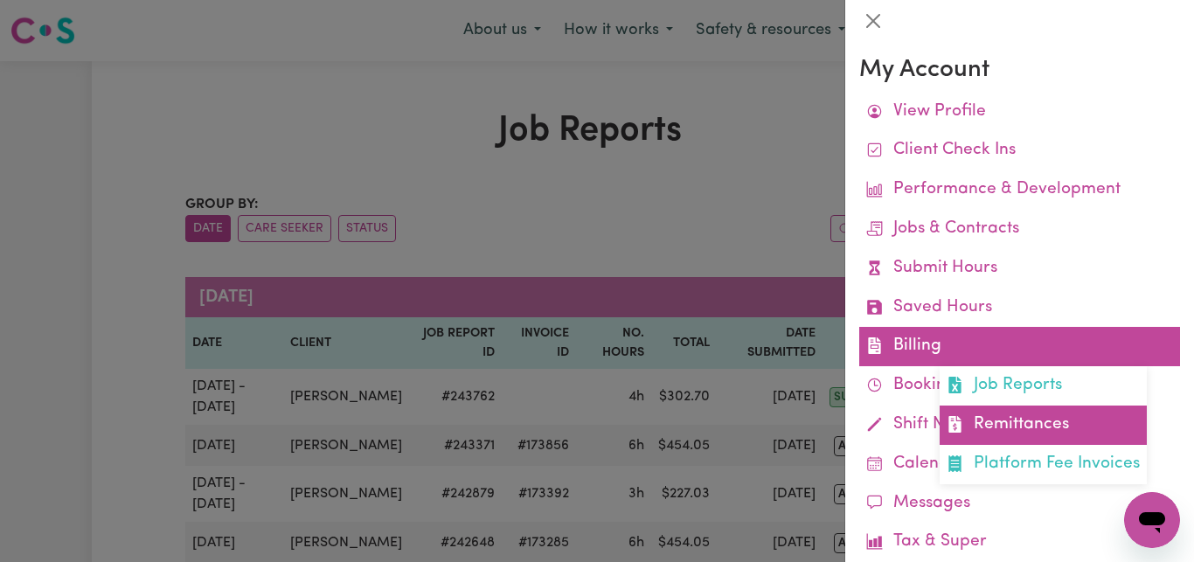
click at [1005, 423] on link "Remittances" at bounding box center [1043, 425] width 207 height 39
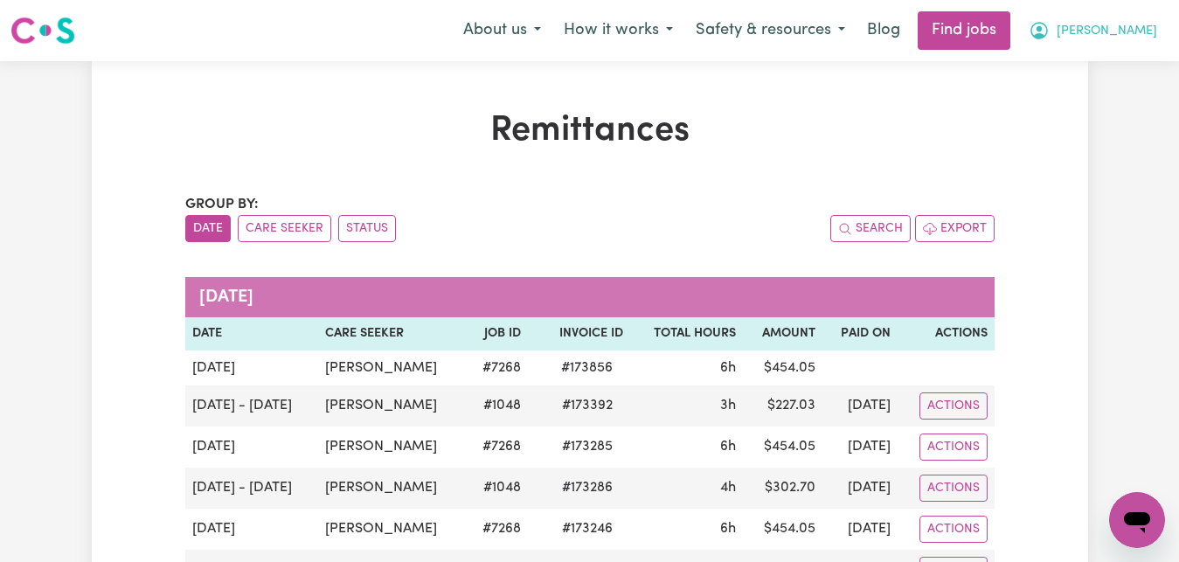
click at [1133, 33] on span "[PERSON_NAME]" at bounding box center [1107, 31] width 101 height 19
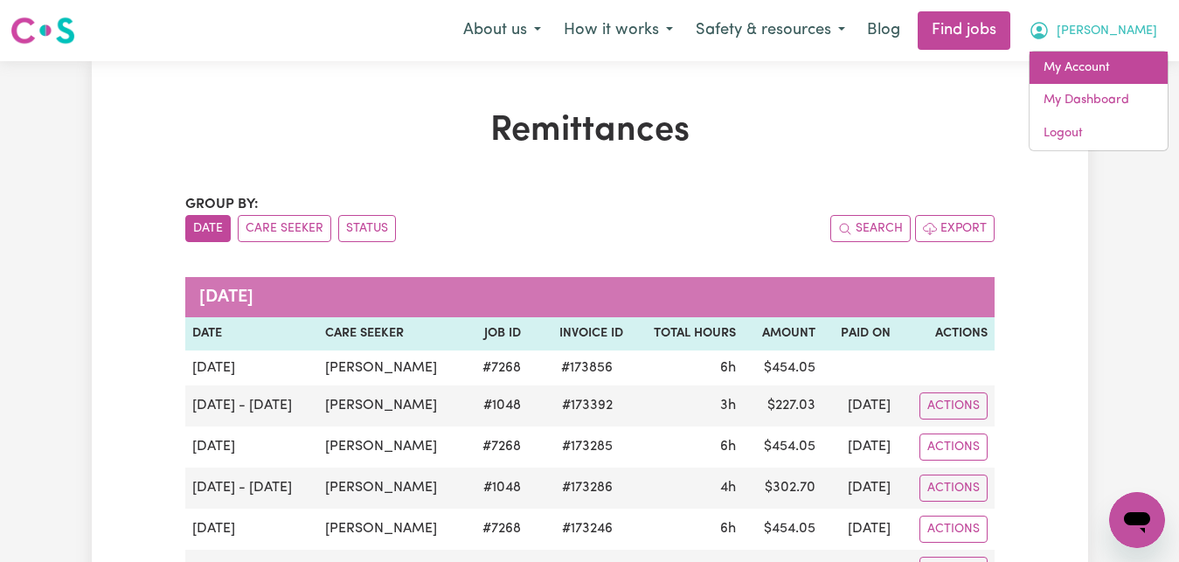
click at [1109, 71] on link "My Account" at bounding box center [1099, 68] width 138 height 33
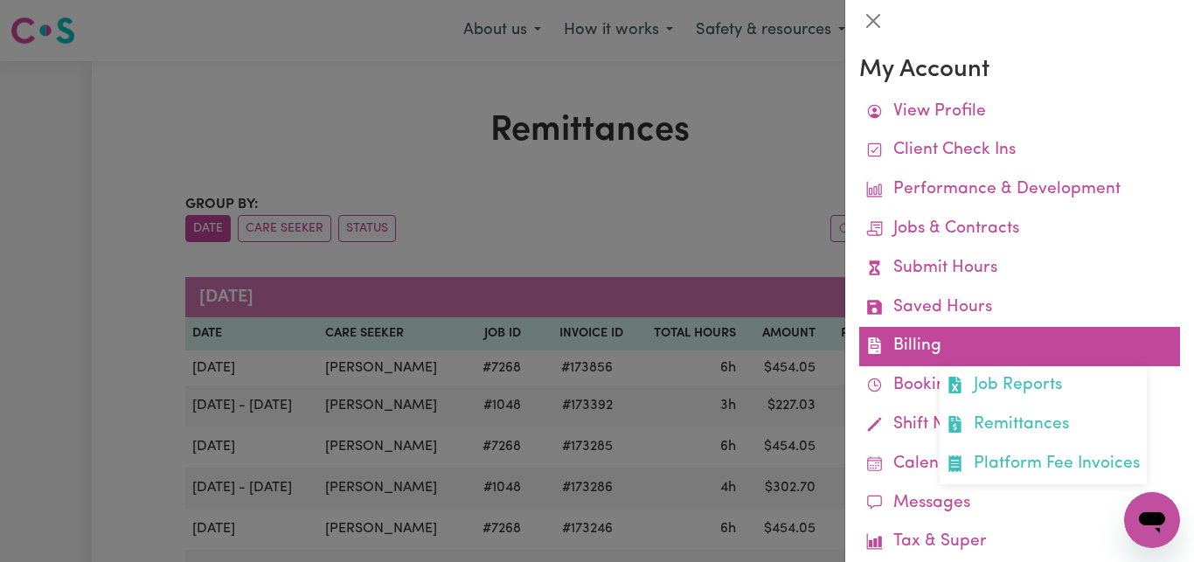
click at [941, 350] on link "Billing Job Reports Remittances Platform Fee Invoices" at bounding box center [1019, 346] width 321 height 39
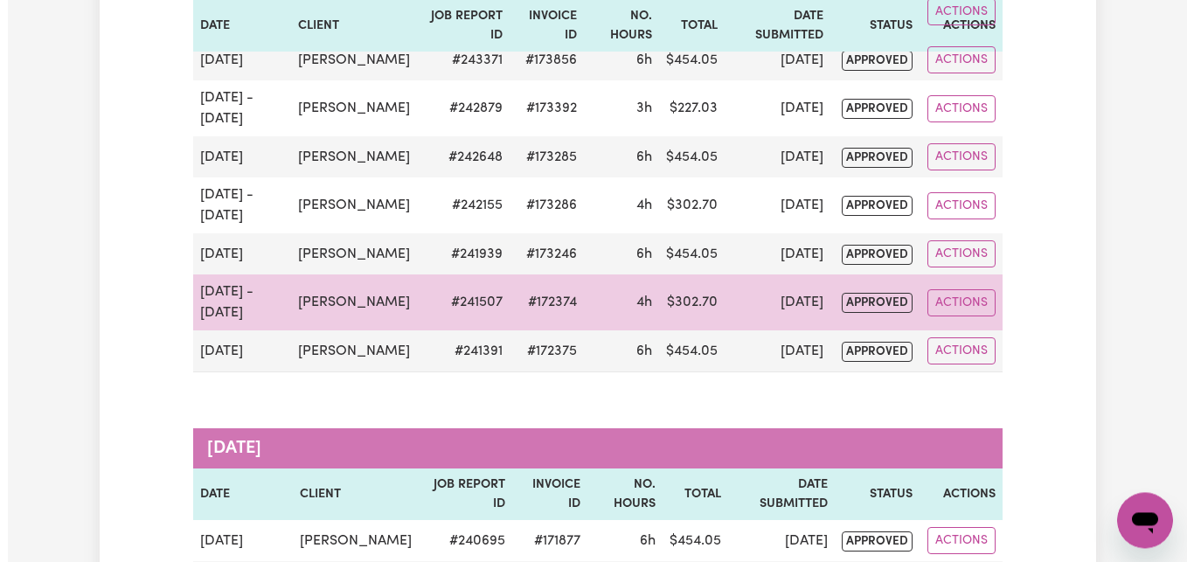
scroll to position [401, 0]
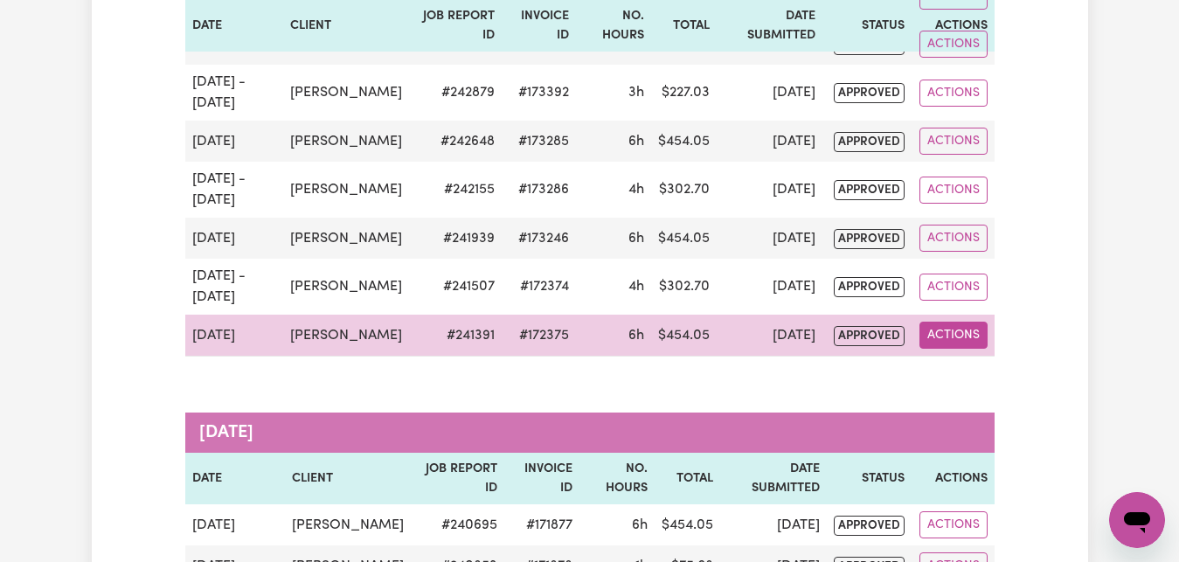
click at [947, 349] on button "Actions" at bounding box center [954, 335] width 68 height 27
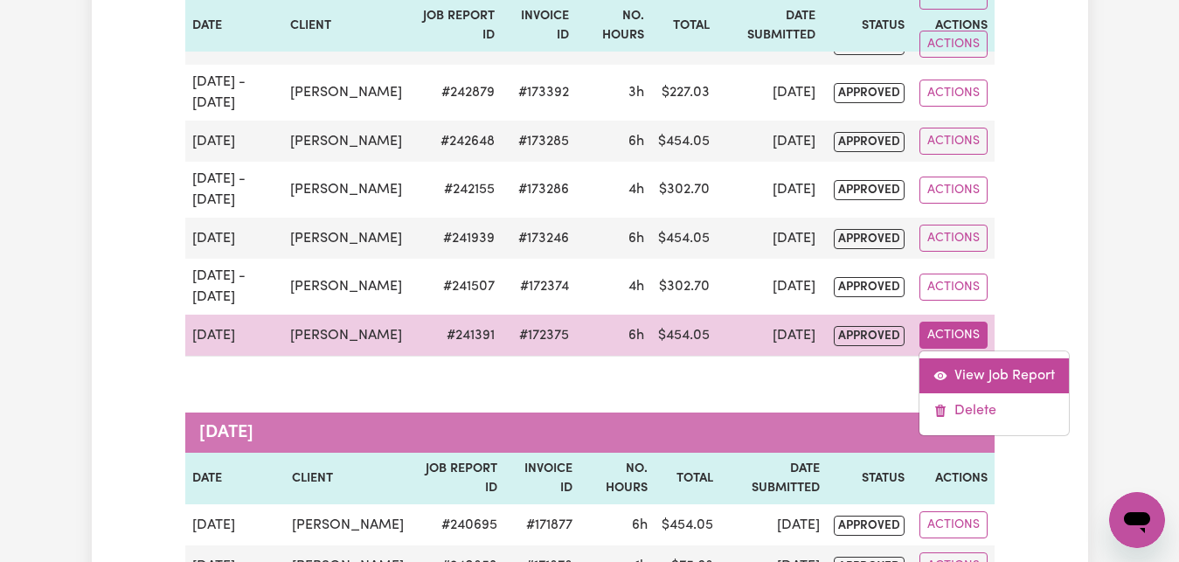
click at [991, 393] on link "View Job Report" at bounding box center [994, 375] width 149 height 35
select select "pm"
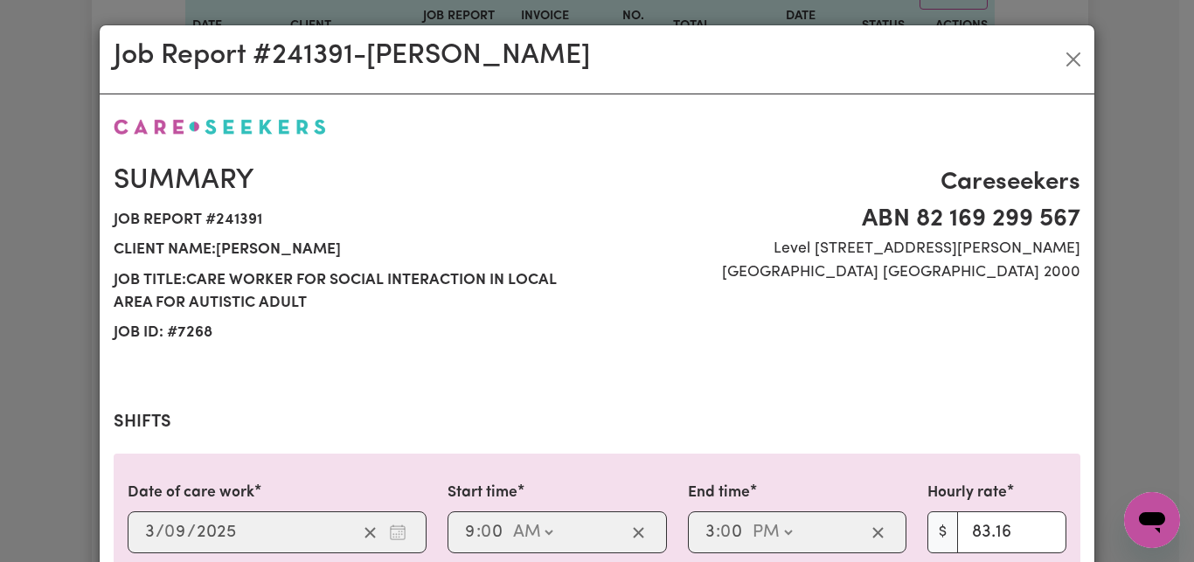
select select "83.16-Weekday"
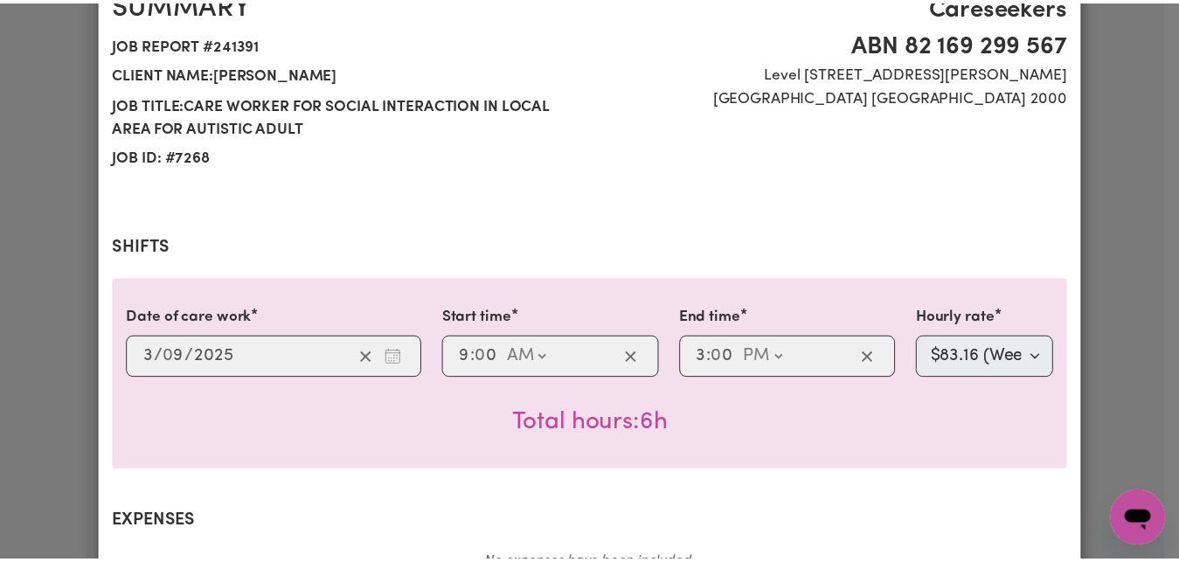
scroll to position [0, 0]
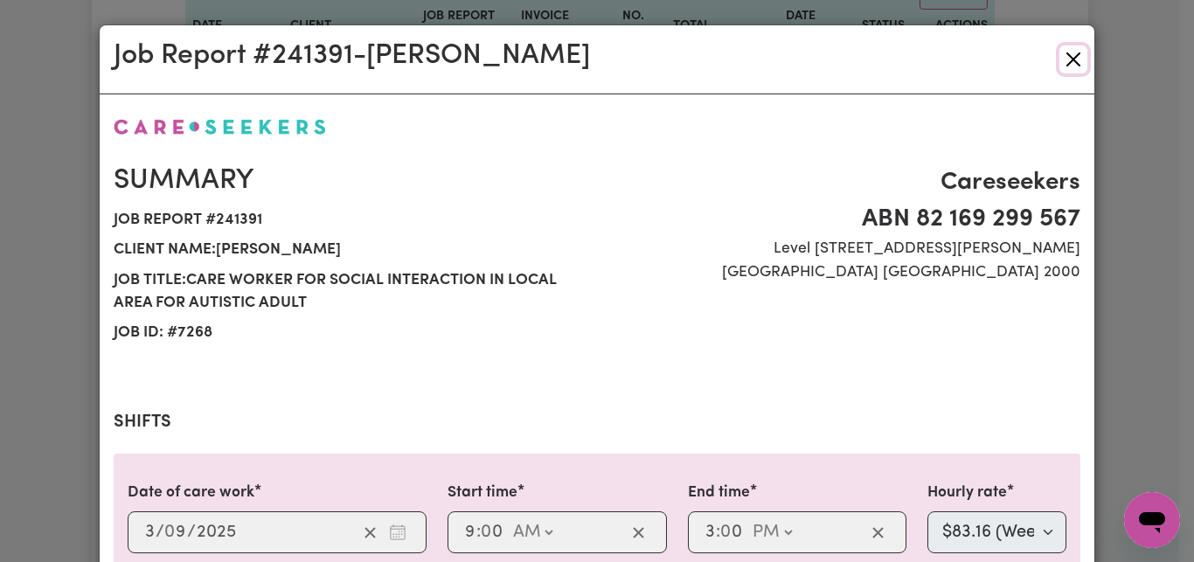
click at [1067, 61] on button "Close" at bounding box center [1074, 59] width 28 height 28
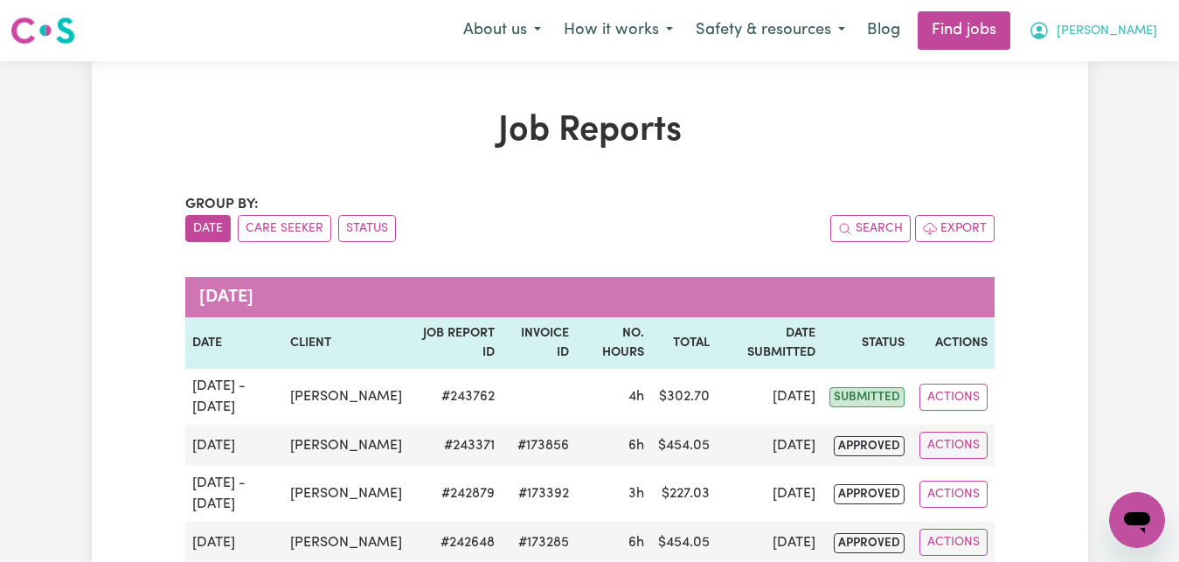
click at [1140, 31] on span "[PERSON_NAME]" at bounding box center [1107, 31] width 101 height 19
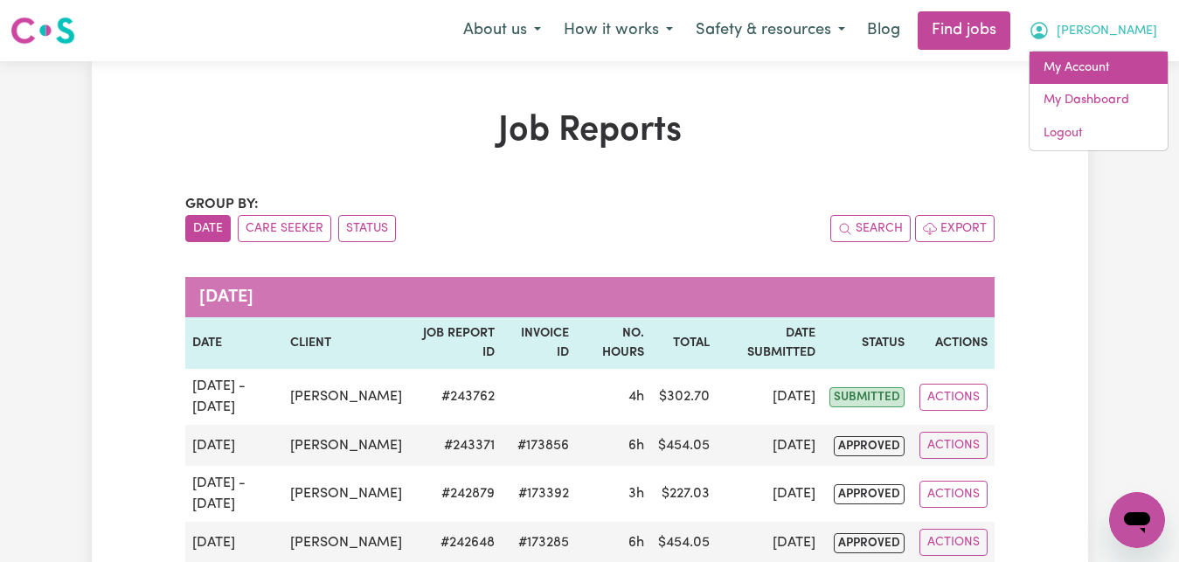
click at [1137, 66] on link "My Account" at bounding box center [1099, 68] width 138 height 33
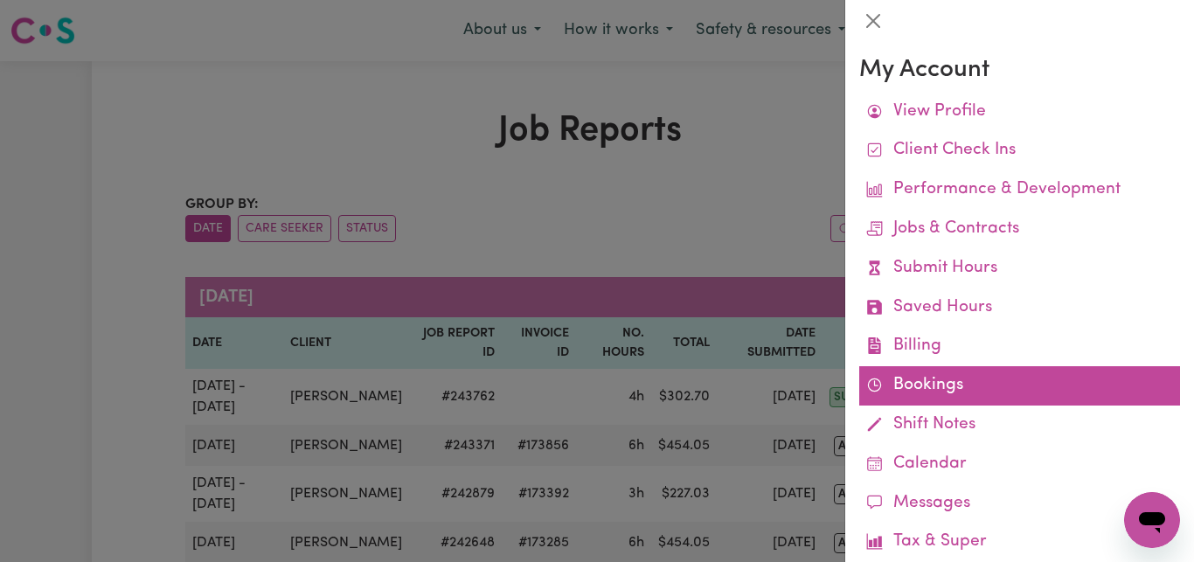
click at [918, 382] on link "Bookings" at bounding box center [1019, 385] width 321 height 39
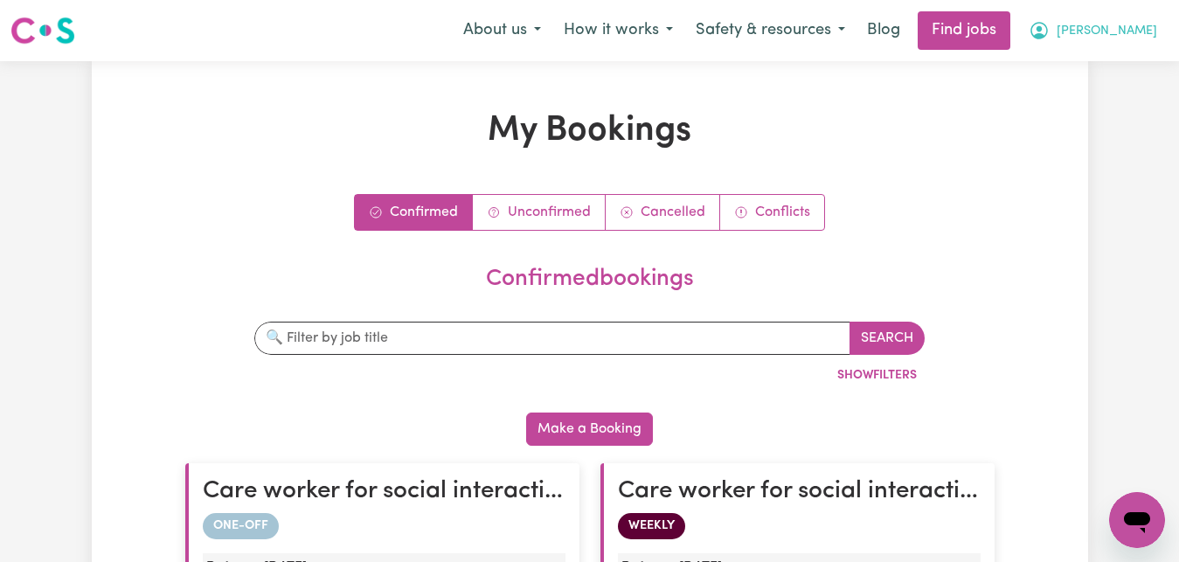
click at [1130, 33] on span "[PERSON_NAME]" at bounding box center [1107, 31] width 101 height 19
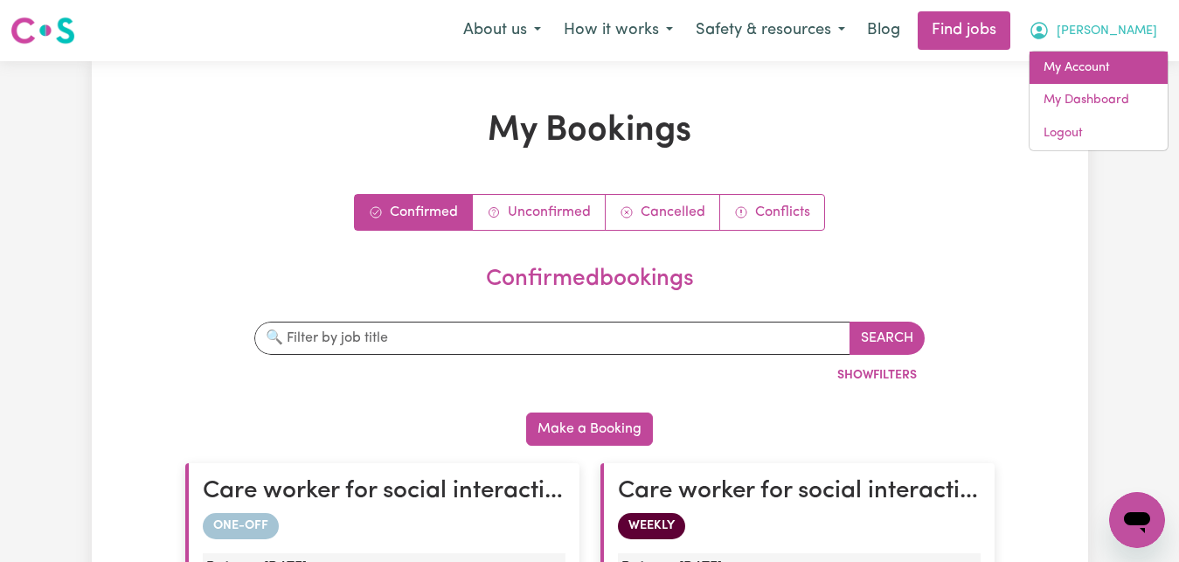
click at [1137, 68] on link "My Account" at bounding box center [1099, 68] width 138 height 33
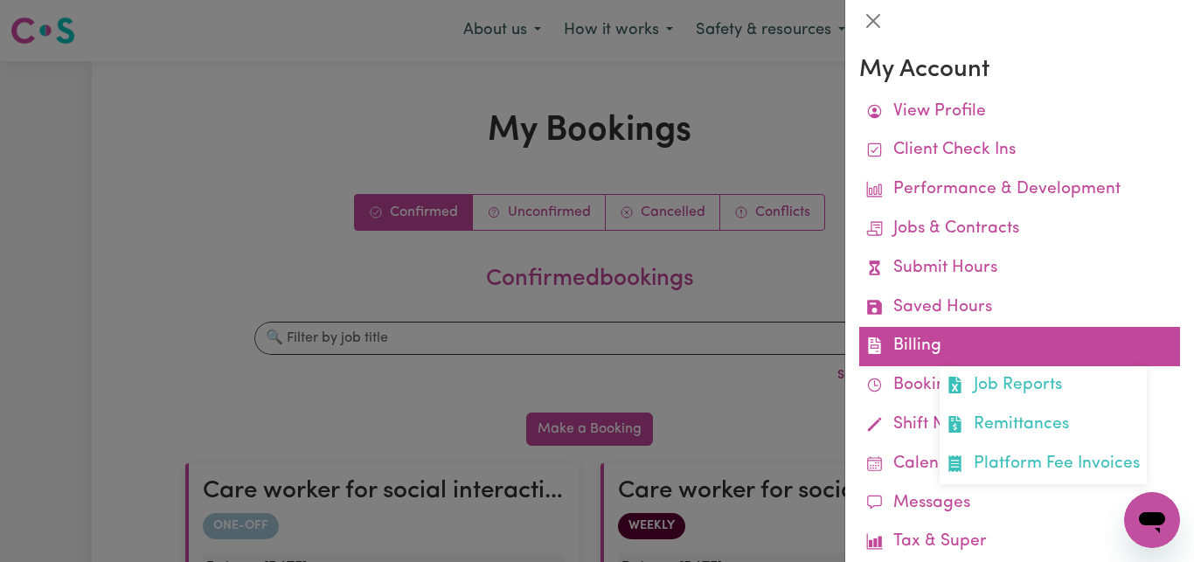
click at [977, 344] on link "Billing Job Reports Remittances Platform Fee Invoices" at bounding box center [1019, 346] width 321 height 39
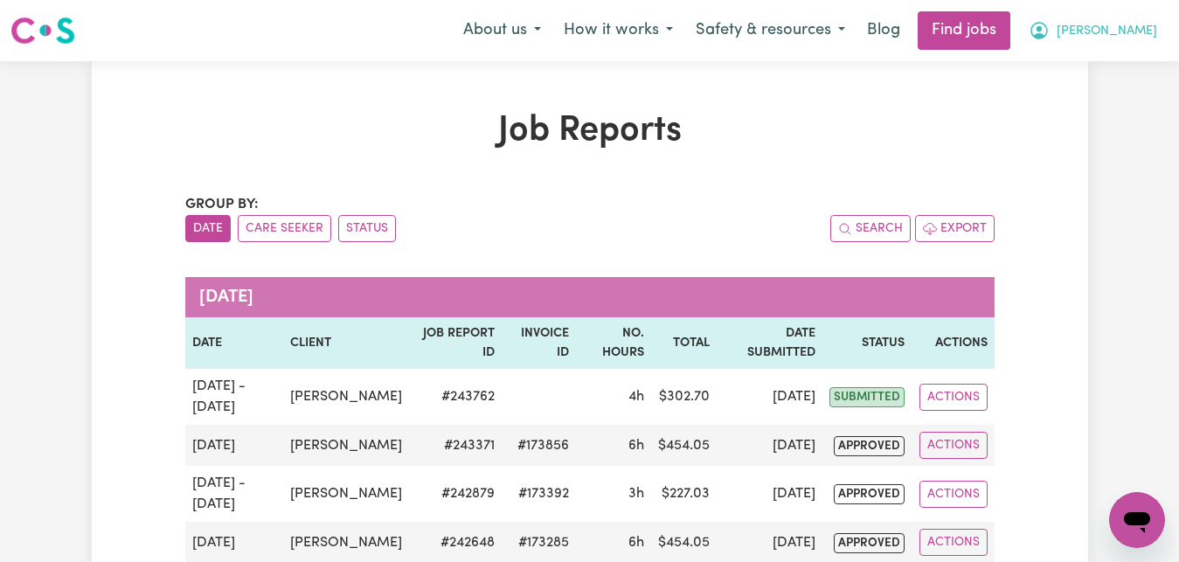
click at [1137, 38] on span "[PERSON_NAME]" at bounding box center [1107, 31] width 101 height 19
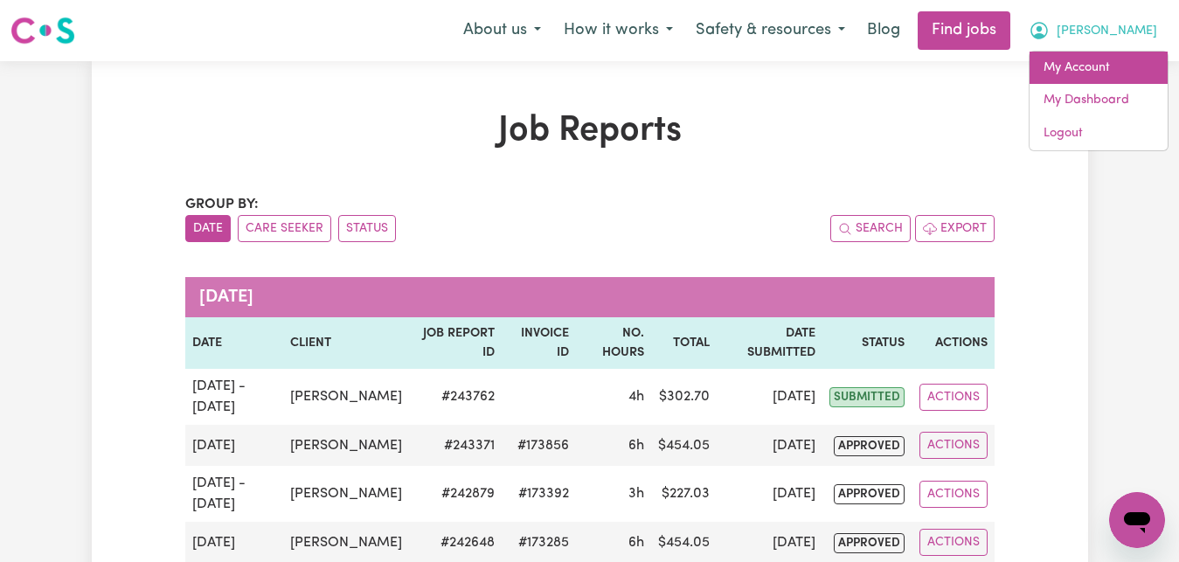
click at [1139, 77] on link "My Account" at bounding box center [1099, 68] width 138 height 33
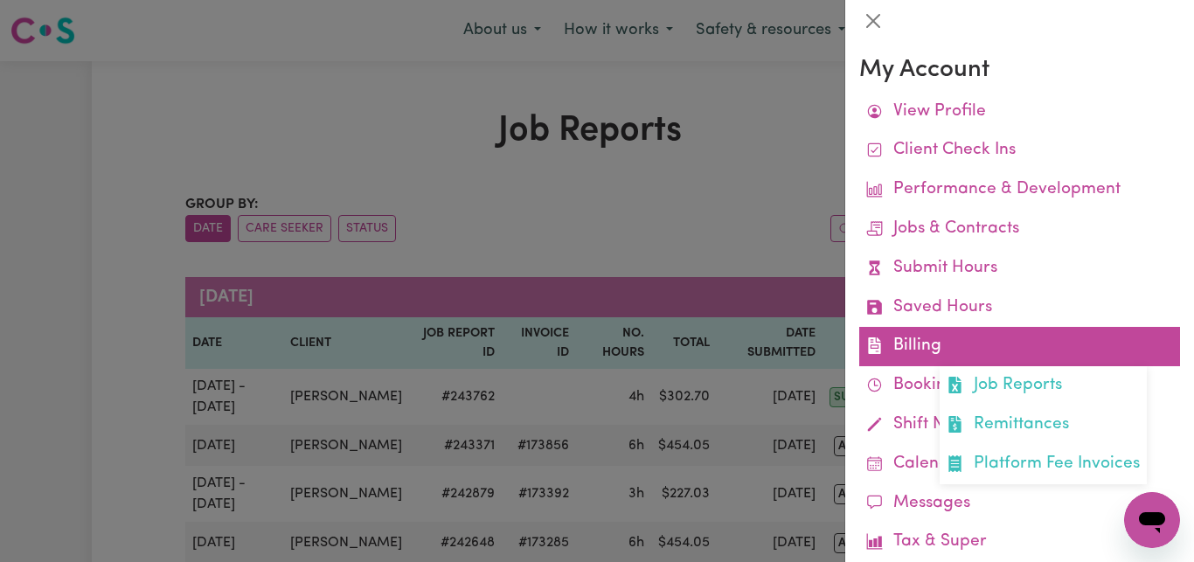
drag, startPoint x: 923, startPoint y: 348, endPoint x: 934, endPoint y: 351, distance: 10.8
click at [934, 351] on link "Billing Job Reports Remittances Platform Fee Invoices" at bounding box center [1019, 346] width 321 height 39
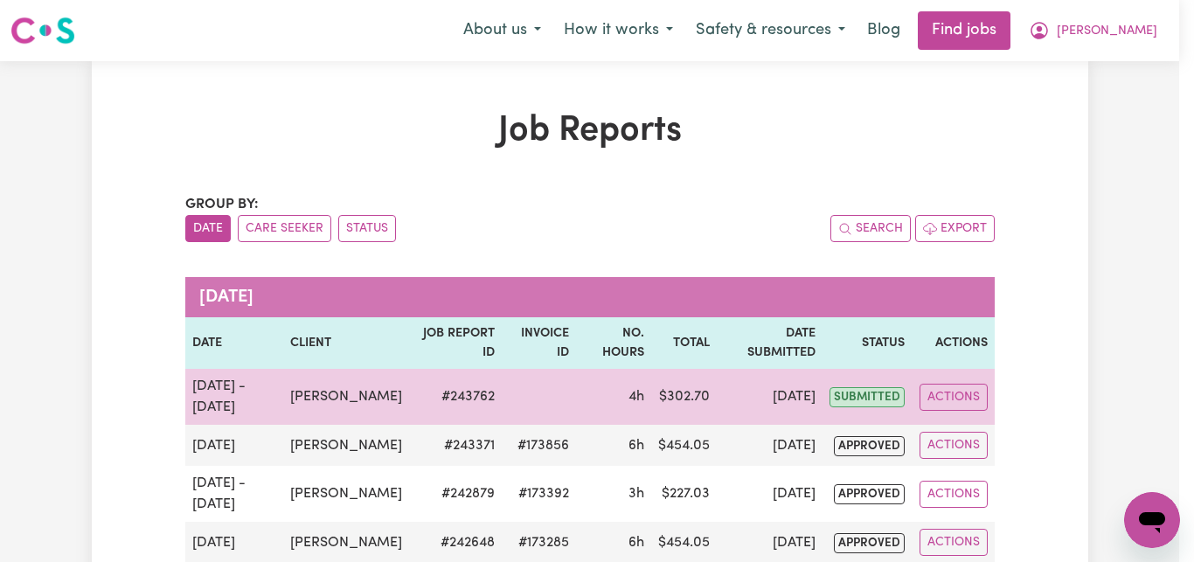
click at [989, 420] on td "Actions" at bounding box center [953, 397] width 82 height 56
